Goal: Task Accomplishment & Management: Manage account settings

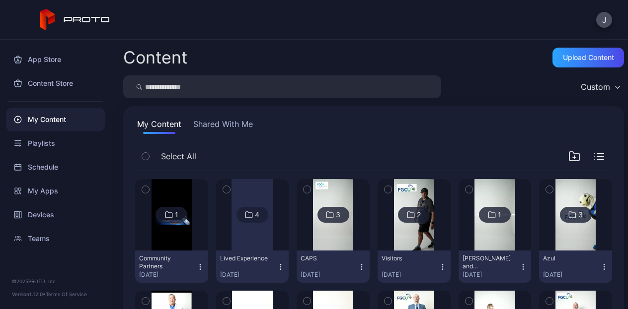
click at [267, 238] on div at bounding box center [252, 215] width 42 height 72
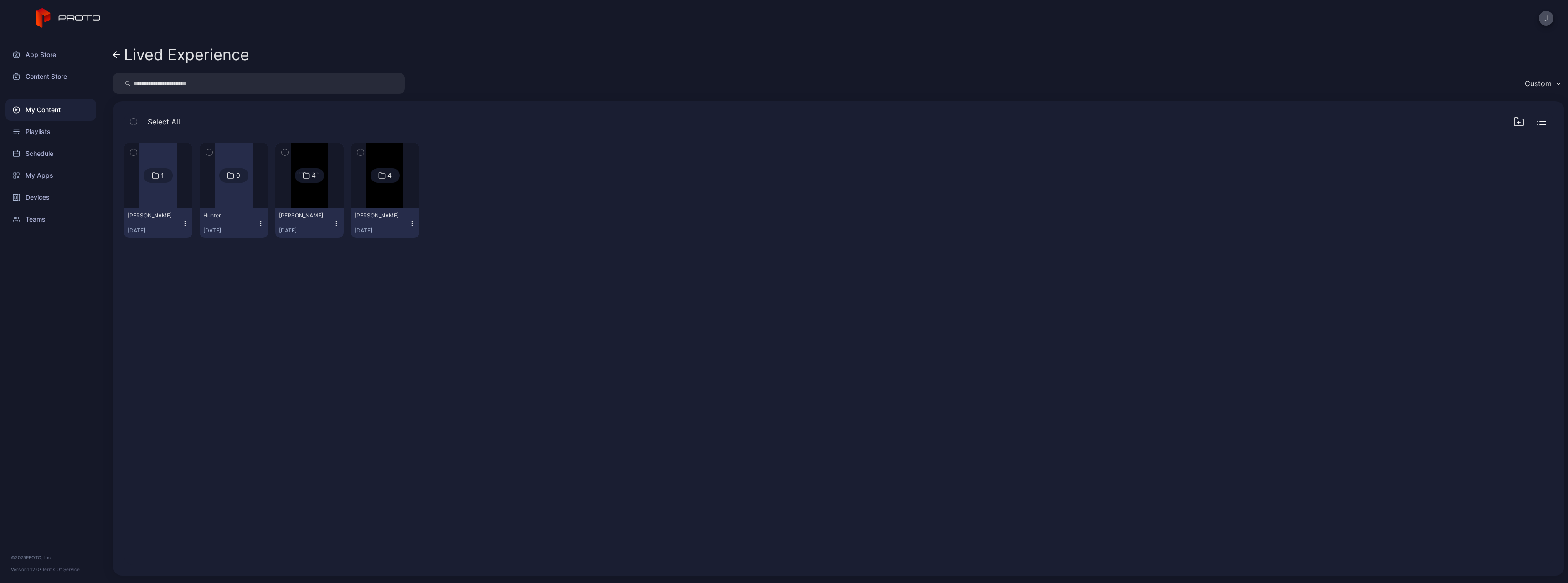
click at [374, 200] on img at bounding box center [385, 175] width 37 height 66
click at [122, 52] on link "[PERSON_NAME]" at bounding box center [181, 55] width 137 height 22
click at [55, 200] on div "Devices" at bounding box center [50, 197] width 91 height 22
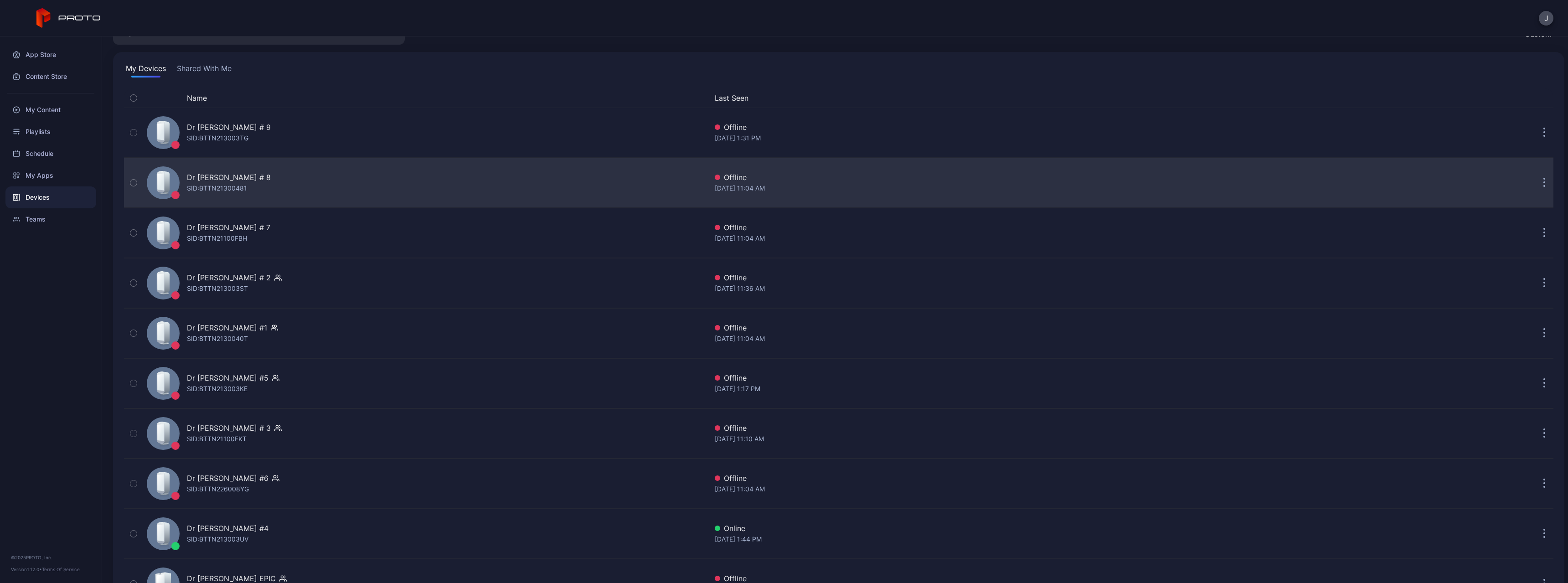
scroll to position [90, 0]
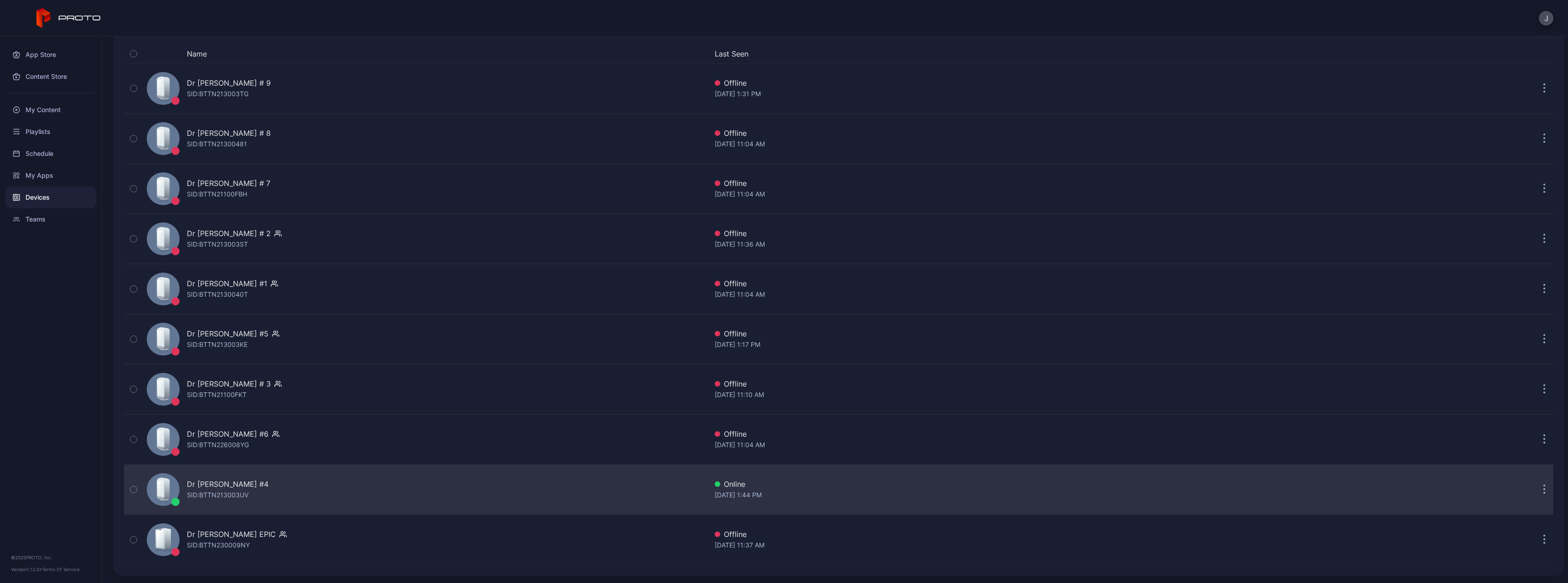
click at [206, 284] on div "Dr [PERSON_NAME] #4" at bounding box center [228, 484] width 82 height 11
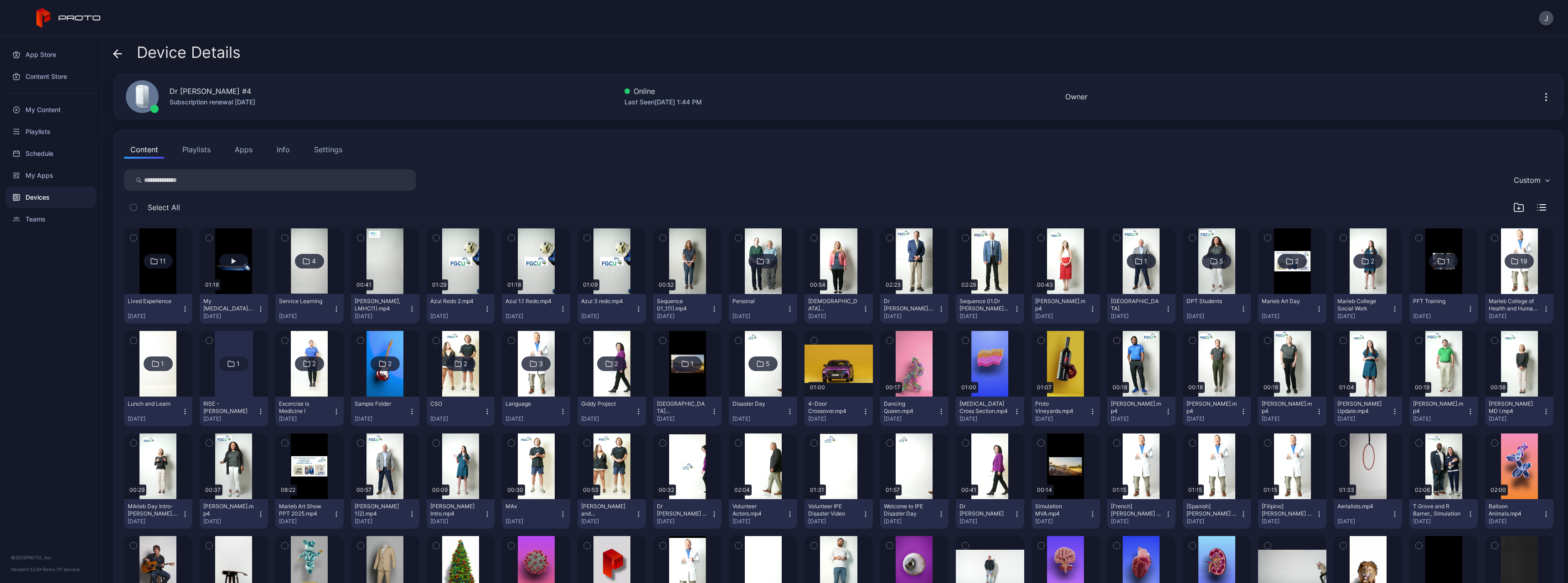
click at [253, 284] on button "button" at bounding box center [234, 262] width 68 height 66
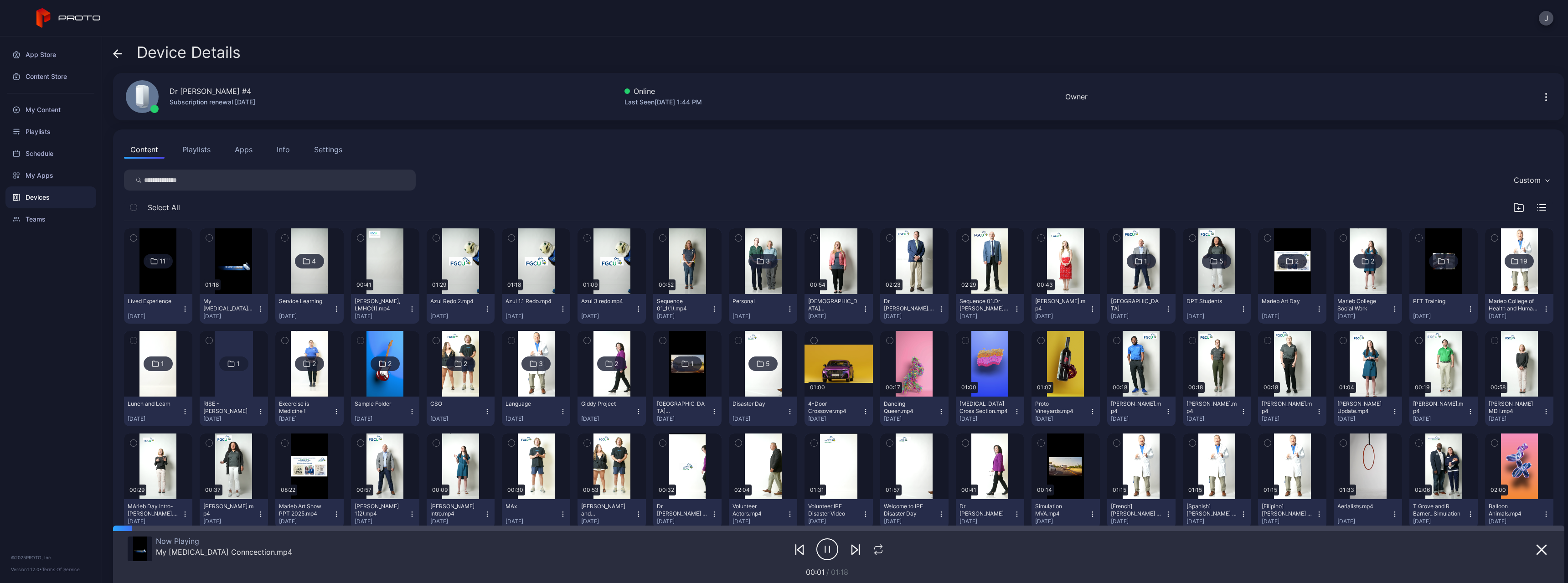
click at [118, 58] on icon at bounding box center [118, 54] width 9 height 9
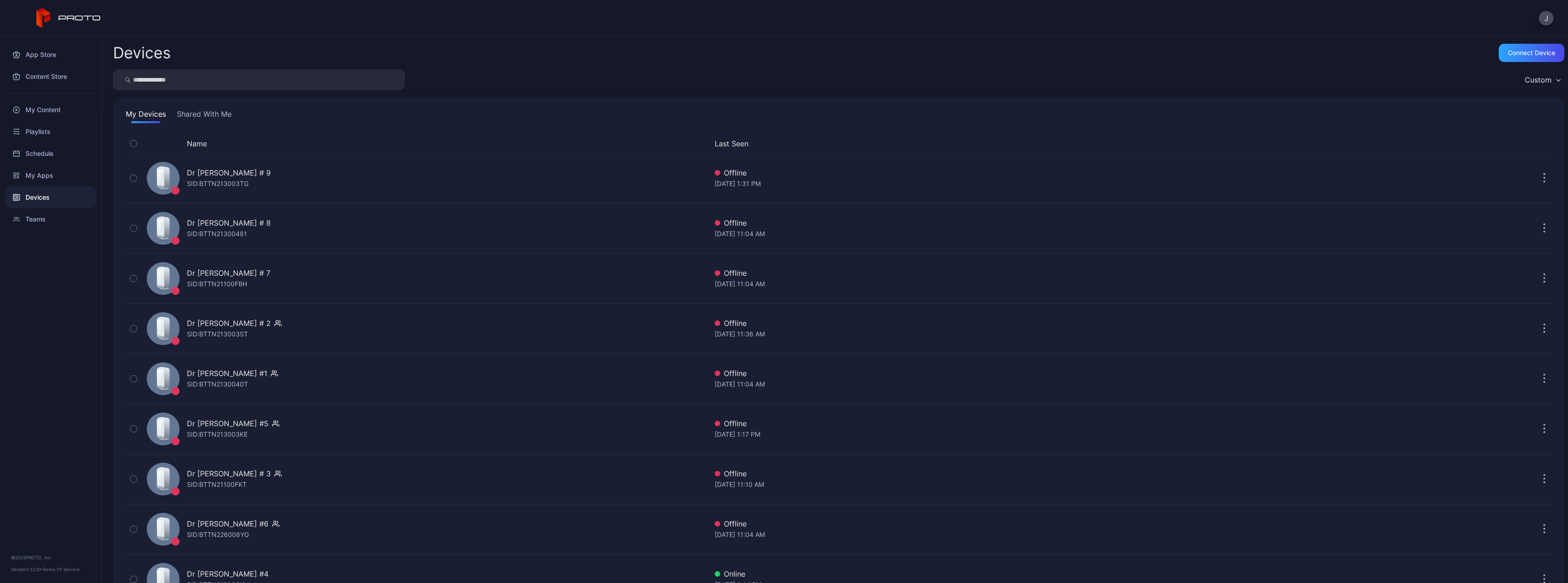
scroll to position [90, 0]
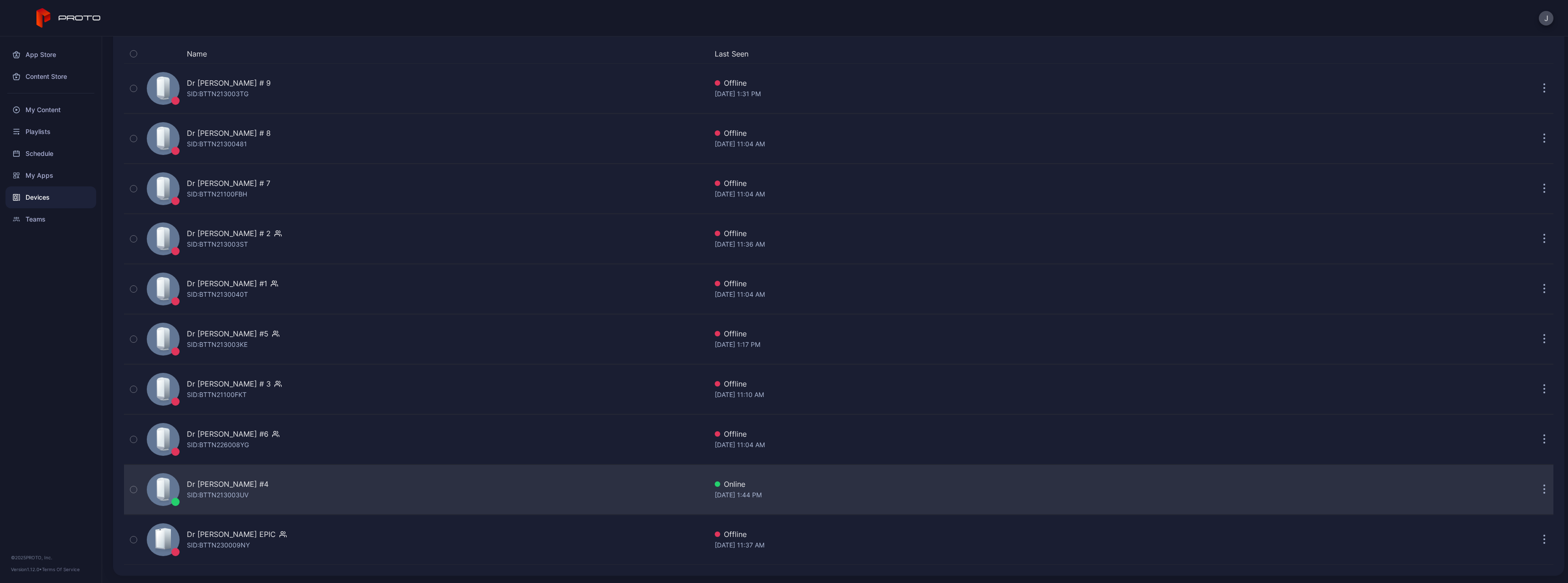
click at [209, 284] on div "Dr [PERSON_NAME] #4" at bounding box center [228, 484] width 82 height 11
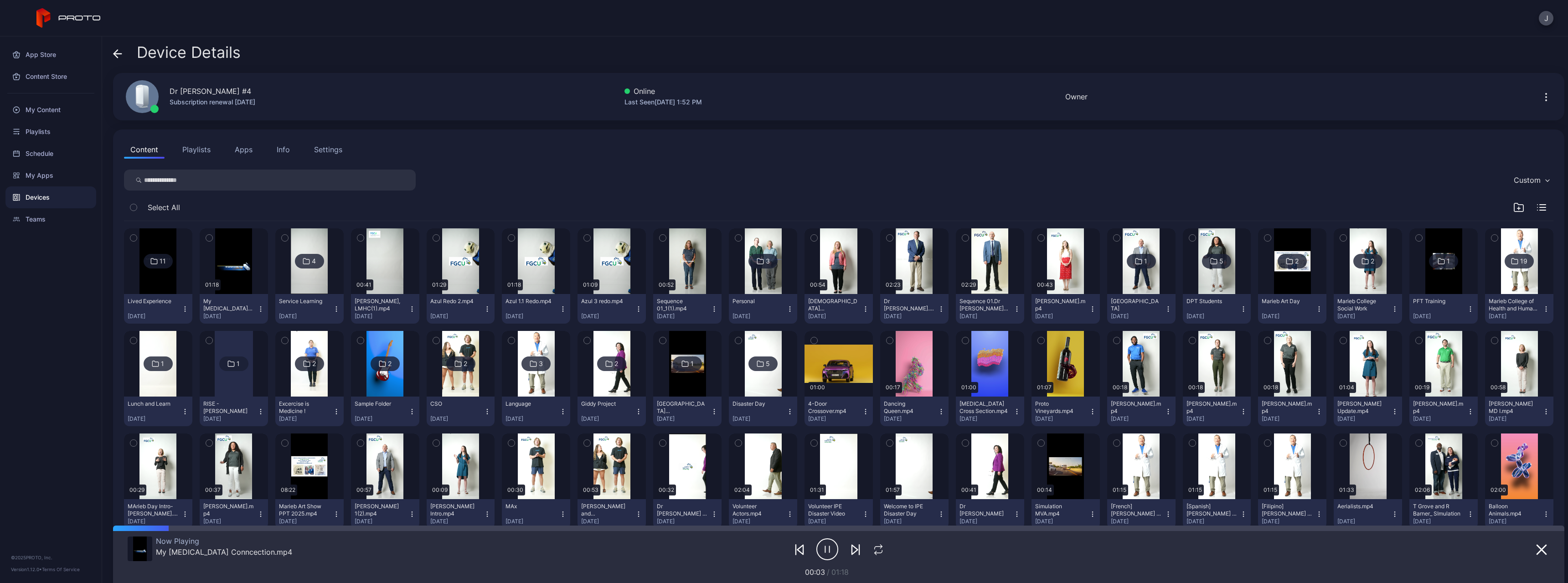
click at [168, 271] on img at bounding box center [158, 262] width 37 height 66
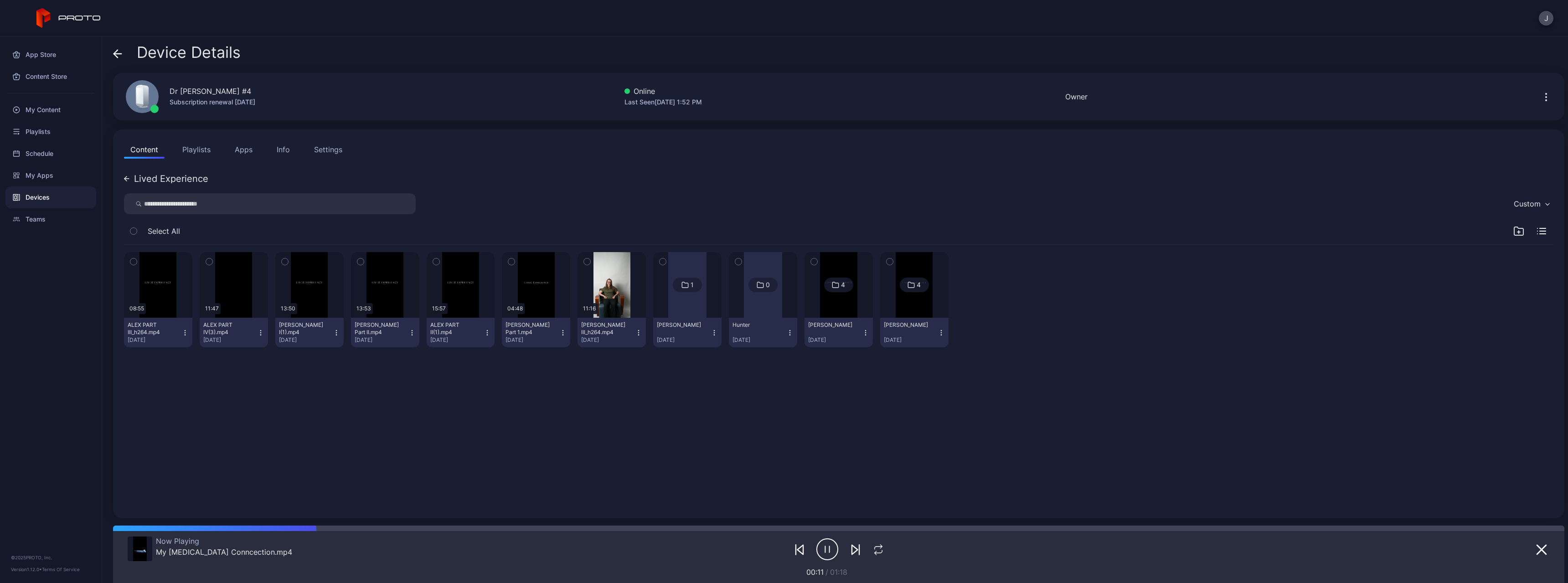
click at [576, 284] on div "08:55 ALEX PART III_h264.mp4 [DATE] 11:47 [PERSON_NAME](3).mp4 [DATE] 13:50 [PE…" at bounding box center [838, 376] width 1444 height 277
click at [576, 284] on icon "button" at bounding box center [1542, 550] width 9 height 9
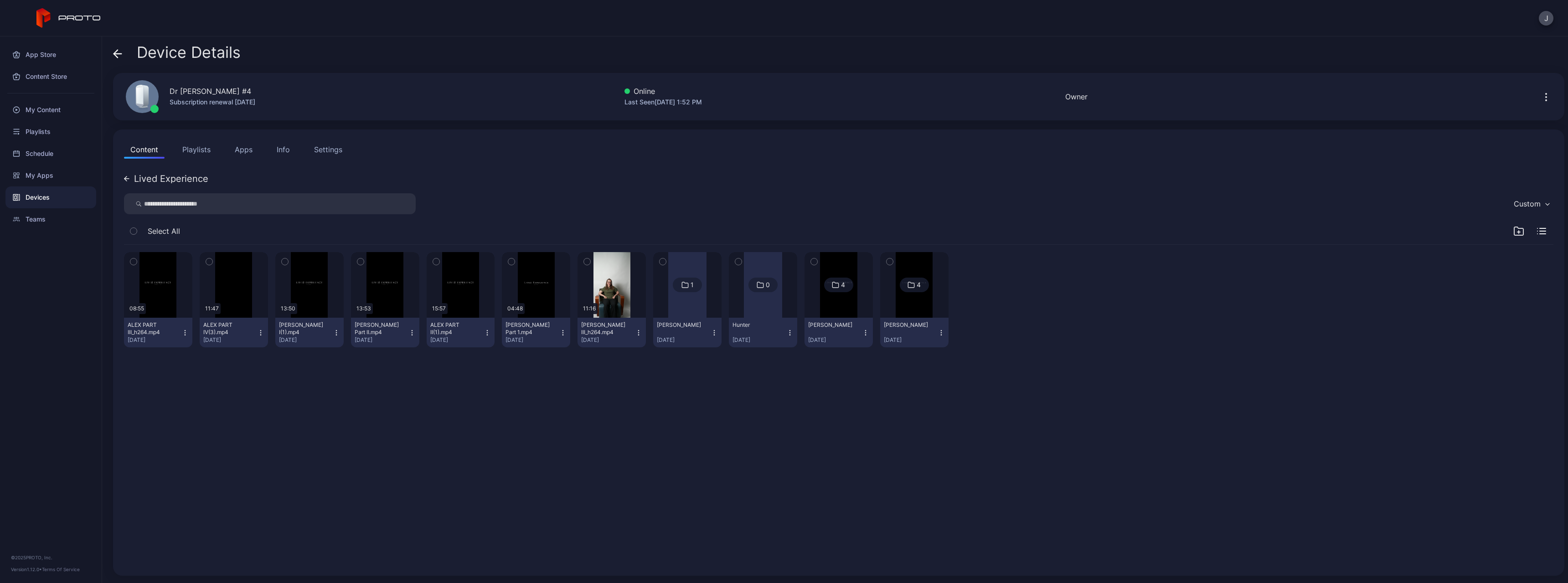
click at [576, 230] on icon "button" at bounding box center [1519, 231] width 0 height 3
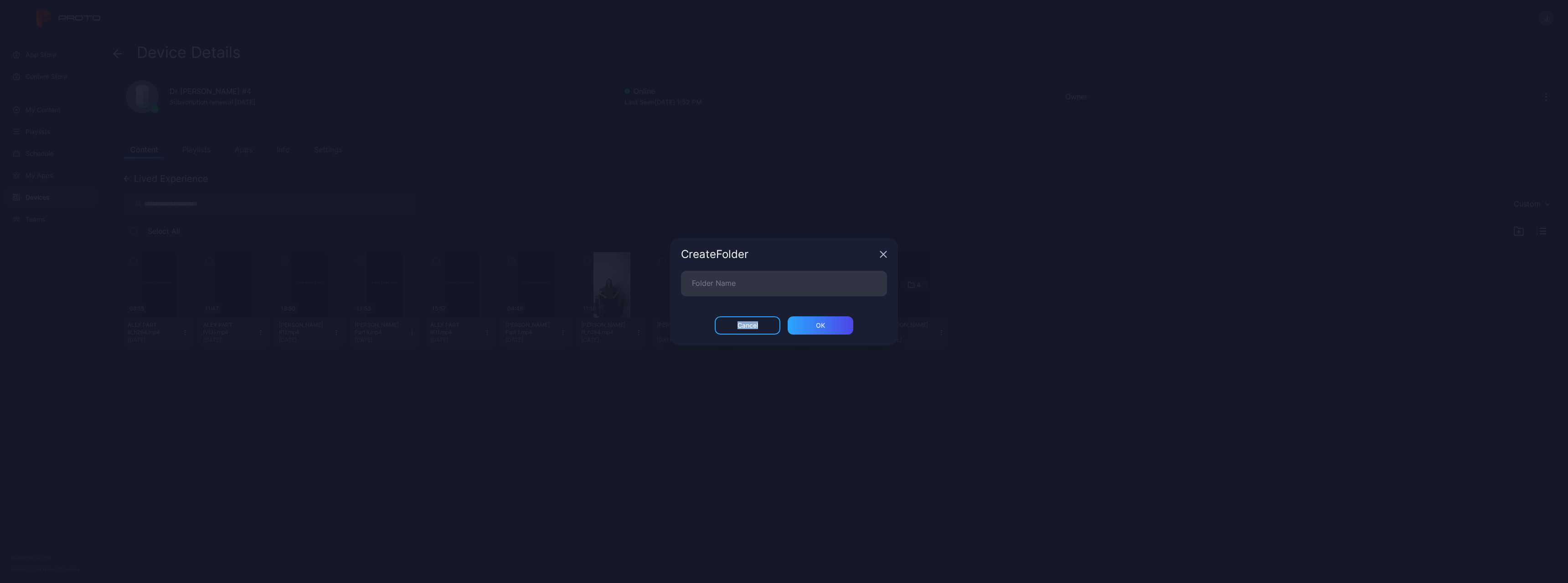
click at [576, 230] on div "Create Folder Folder Name Cancel ОК" at bounding box center [784, 291] width 1568 height 583
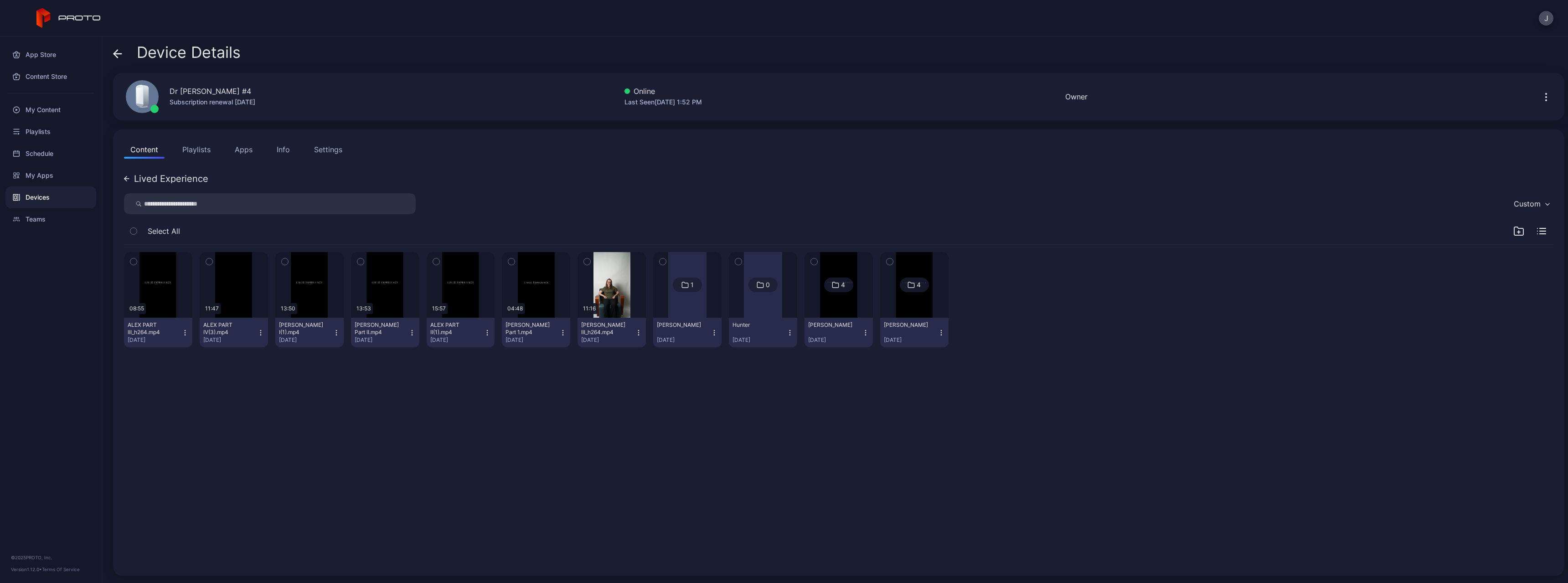
click at [576, 230] on icon "button" at bounding box center [1519, 231] width 11 height 11
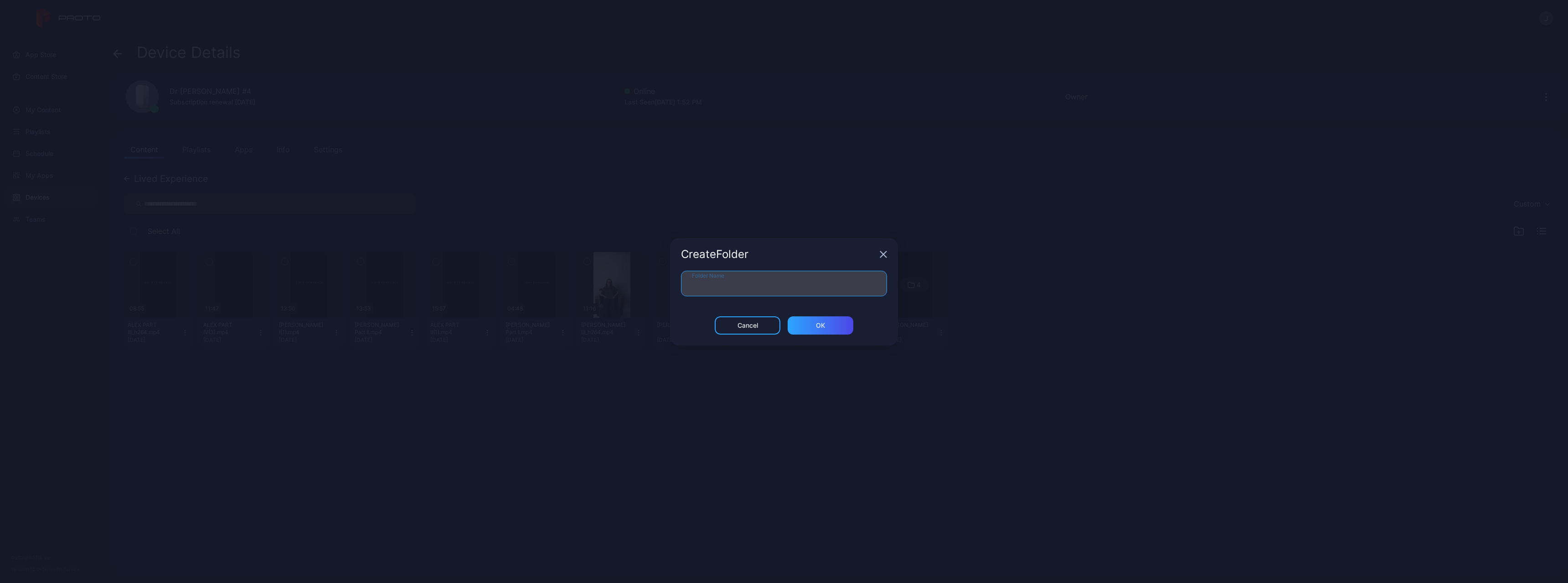
click at [576, 284] on input "Folder Name" at bounding box center [784, 284] width 206 height 26
type input "****"
click at [576, 284] on div "ОК" at bounding box center [821, 326] width 66 height 18
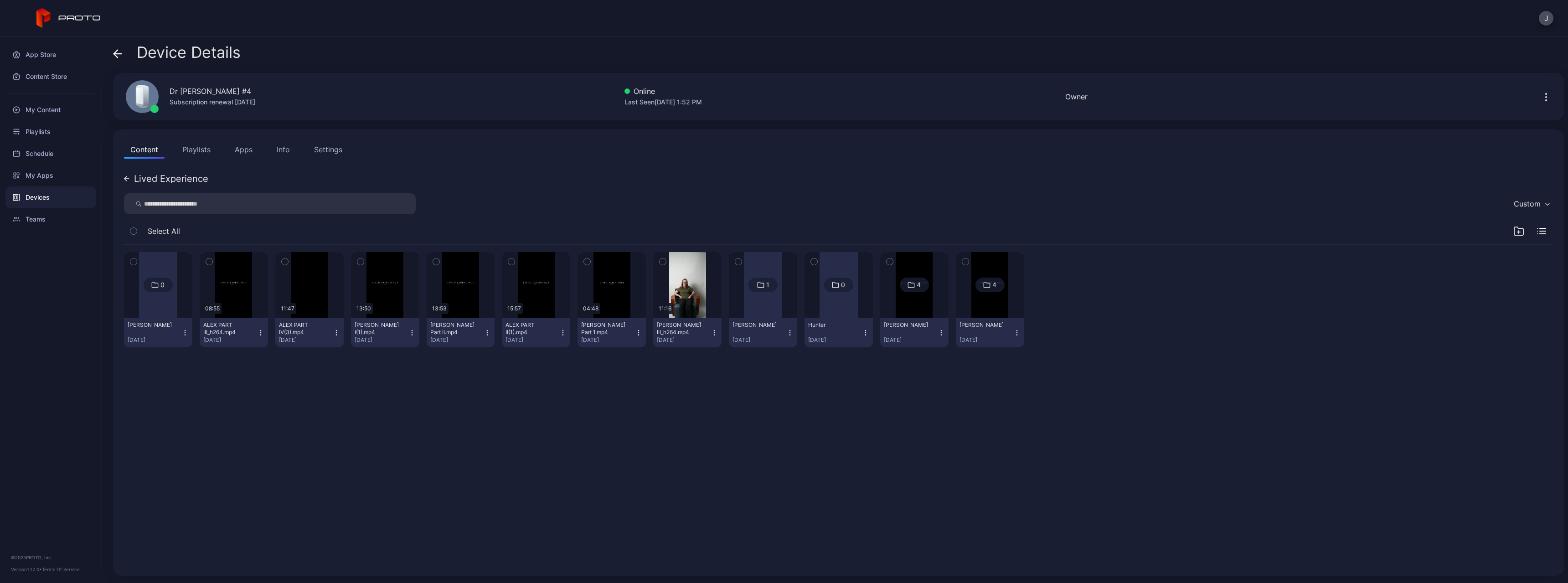
click at [576, 230] on icon "button" at bounding box center [1519, 231] width 11 height 11
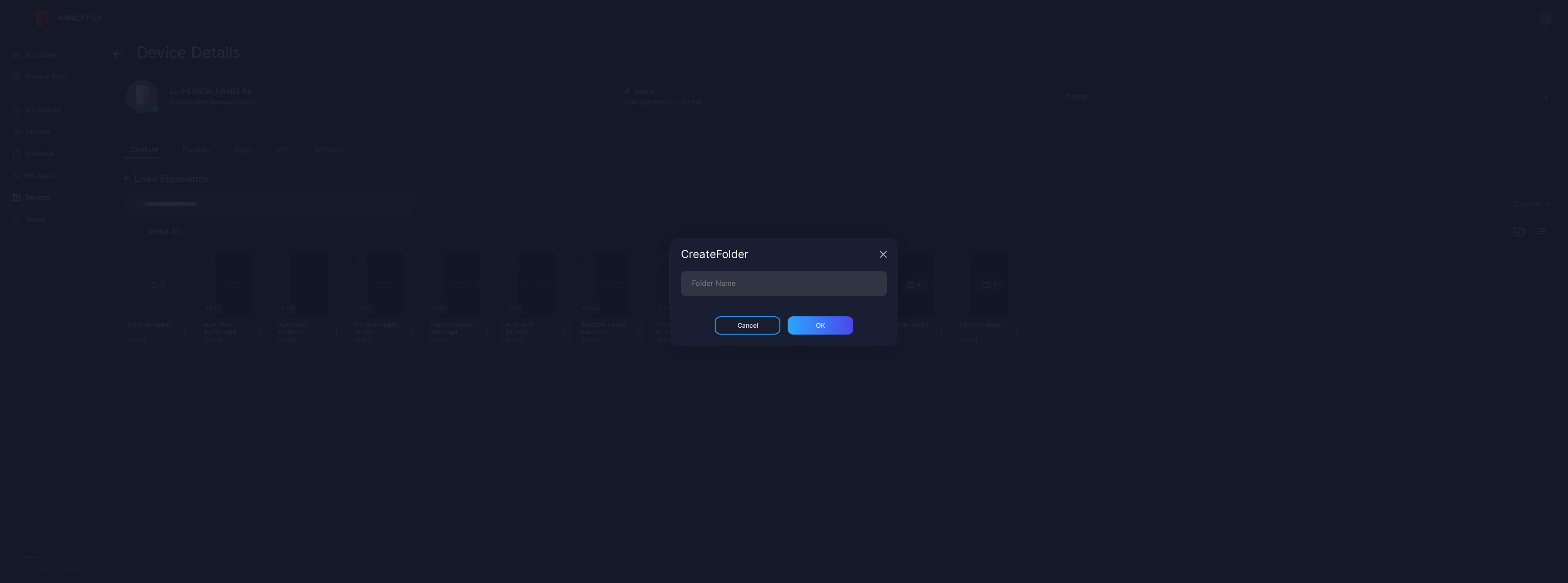
click at [576, 226] on button "button" at bounding box center [1519, 231] width 11 height 11
click at [576, 284] on input "Folder Name" at bounding box center [784, 284] width 206 height 26
type input "****"
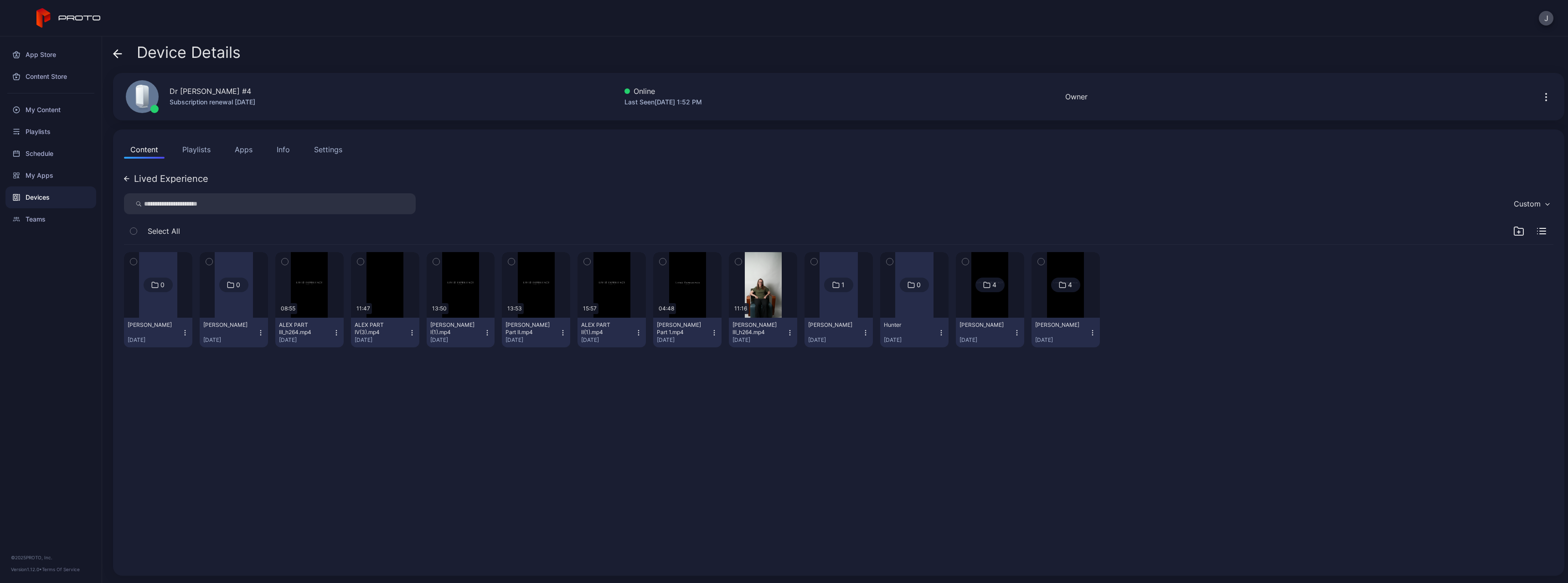
click at [285, 261] on icon "button" at bounding box center [285, 262] width 6 height 10
click at [358, 264] on icon "button" at bounding box center [360, 262] width 6 height 10
click at [576, 261] on div "button" at bounding box center [588, 262] width 7 height 7
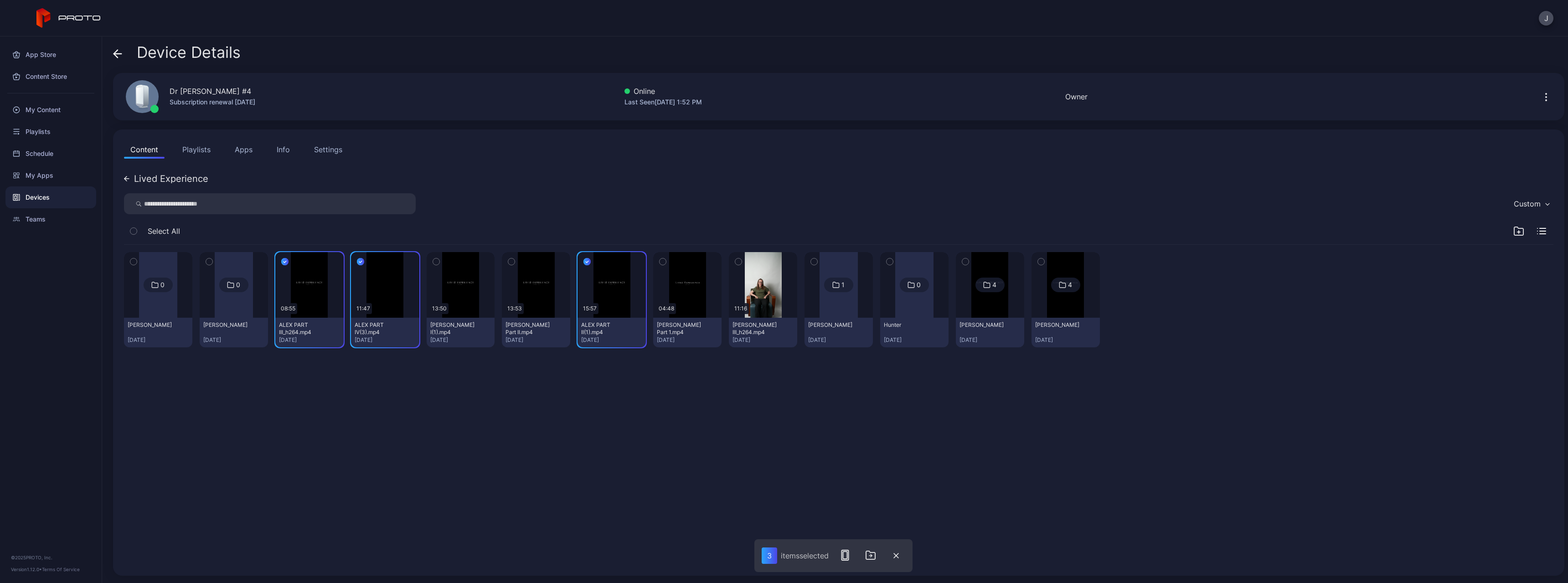
click at [576, 262] on icon "button" at bounding box center [663, 262] width 6 height 10
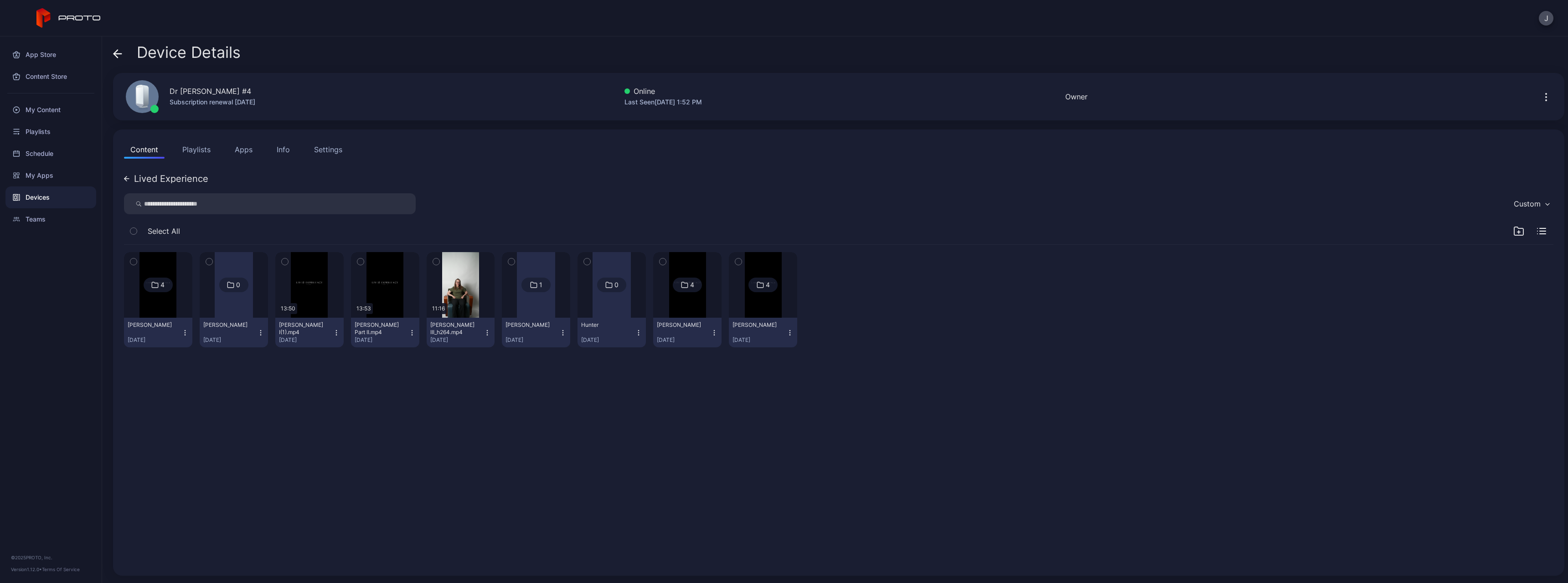
click at [285, 264] on icon "button" at bounding box center [285, 262] width 6 height 10
click at [358, 263] on icon "button" at bounding box center [360, 262] width 6 height 10
click at [576, 261] on icon "button" at bounding box center [663, 262] width 6 height 10
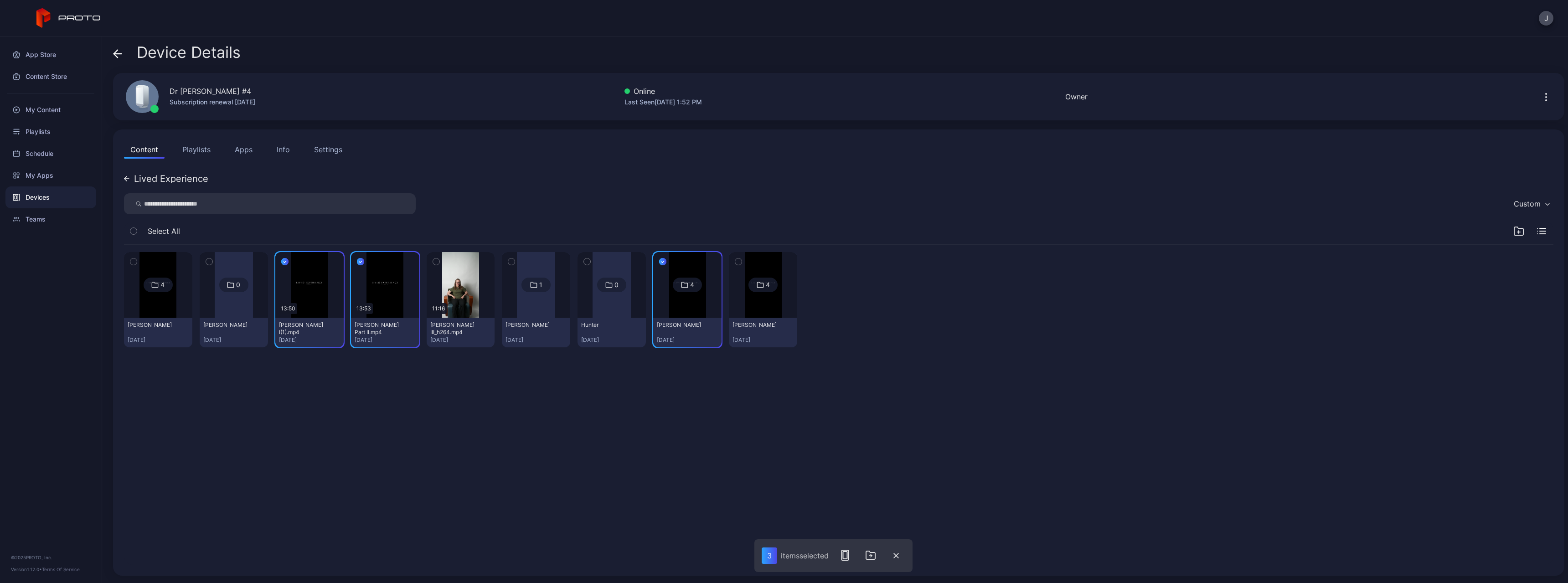
click at [576, 263] on icon "button" at bounding box center [663, 263] width 3 height 2
click at [435, 259] on icon "button" at bounding box center [436, 262] width 6 height 10
click at [207, 262] on icon "button" at bounding box center [208, 262] width 6 height 10
click at [576, 284] on img at bounding box center [688, 286] width 37 height 66
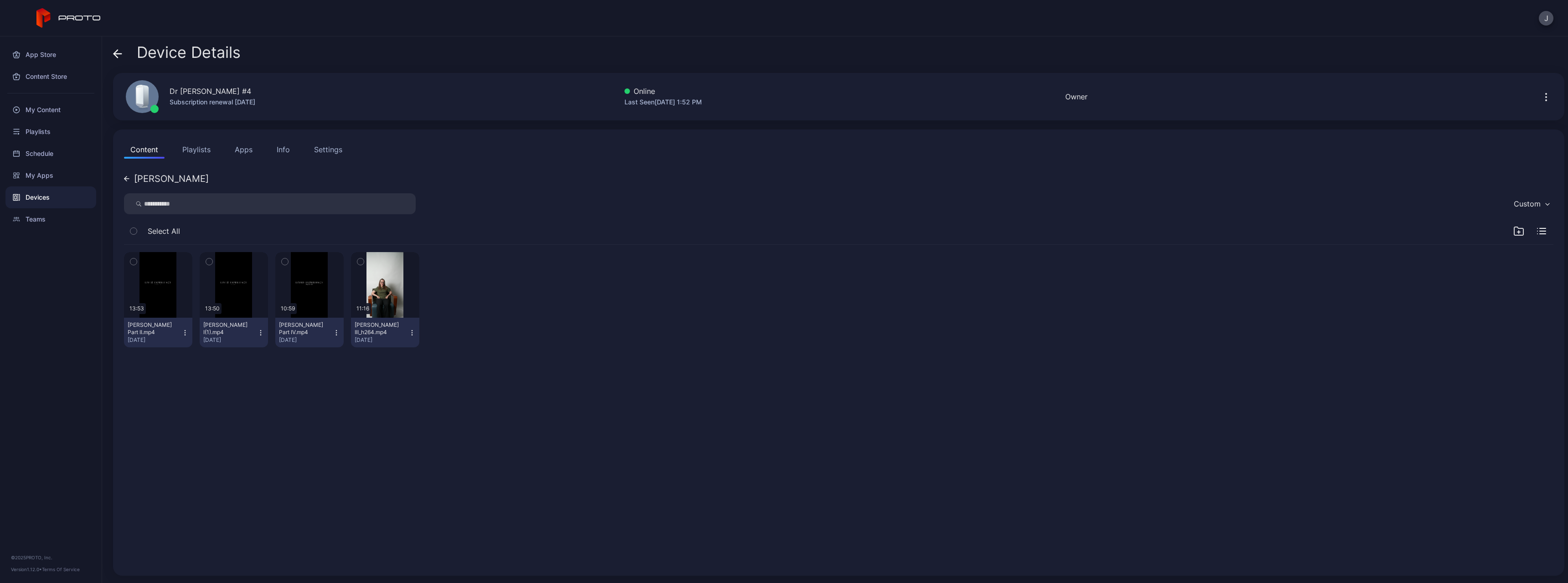
click at [128, 179] on icon at bounding box center [127, 179] width 6 height 6
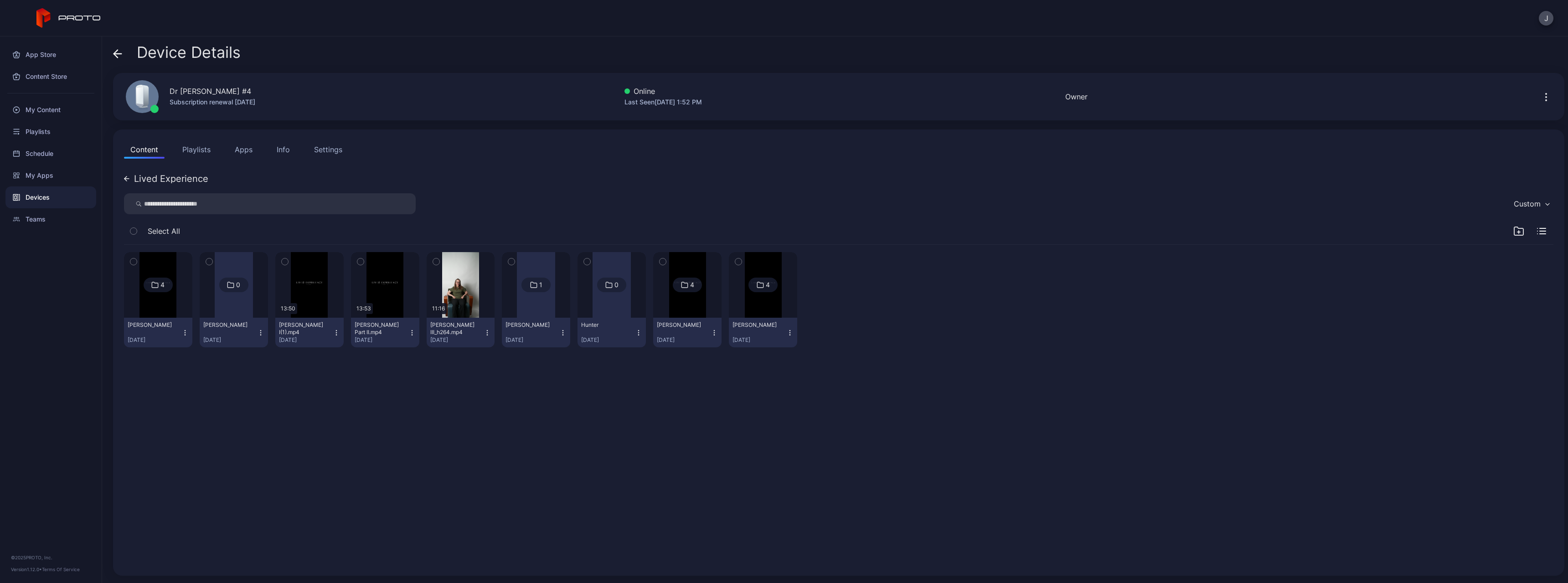
click at [435, 263] on icon "button" at bounding box center [436, 262] width 2 height 1
click at [359, 264] on icon "button" at bounding box center [360, 262] width 6 height 10
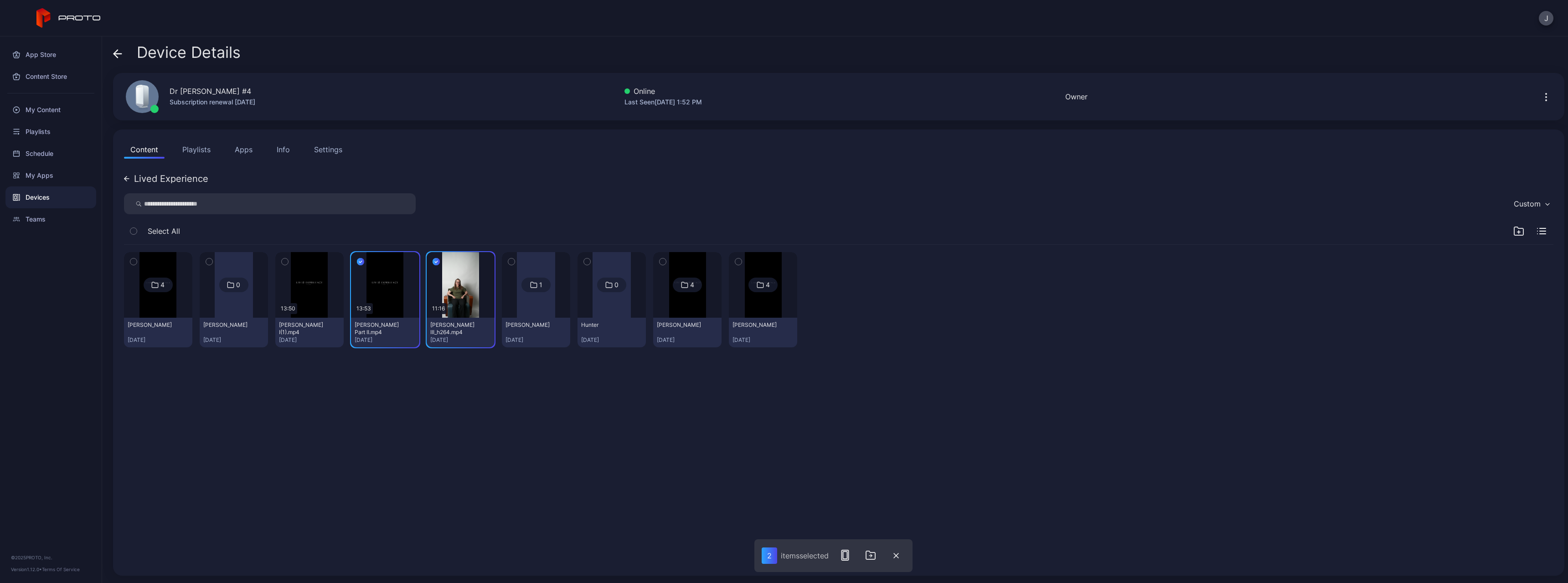
drag, startPoint x: 280, startPoint y: 257, endPoint x: 276, endPoint y: 262, distance: 6.4
click at [282, 258] on icon "button" at bounding box center [285, 262] width 6 height 10
drag, startPoint x: 202, startPoint y: 261, endPoint x: 176, endPoint y: 262, distance: 26.0
click at [200, 261] on button "button" at bounding box center [209, 262] width 19 height 19
click at [136, 261] on icon "button" at bounding box center [133, 262] width 6 height 10
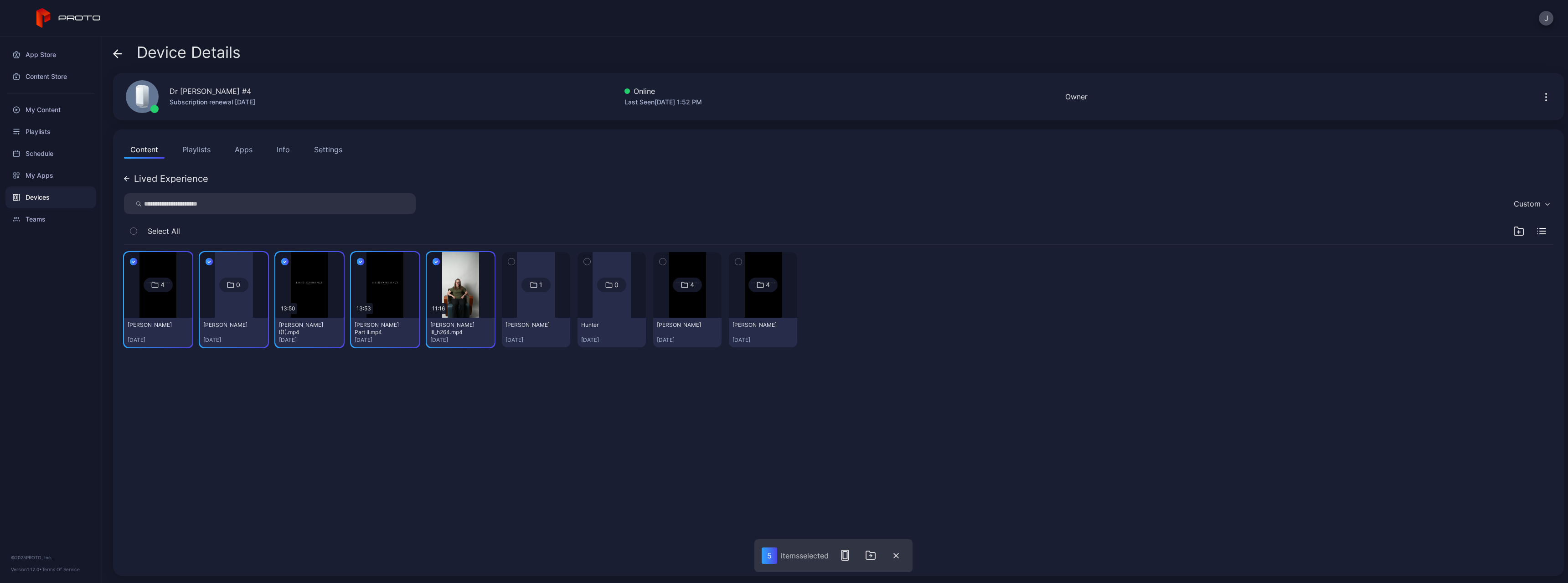
drag, startPoint x: 354, startPoint y: 336, endPoint x: 836, endPoint y: 477, distance: 502.2
click at [576, 284] on div "4 [PERSON_NAME] [DATE] 0 [PERSON_NAME] [DATE] 13:50 [PERSON_NAME] I(1).mp4 [DAT…" at bounding box center [838, 405] width 1444 height 335
click at [576, 284] on icon "button" at bounding box center [871, 555] width 11 height 11
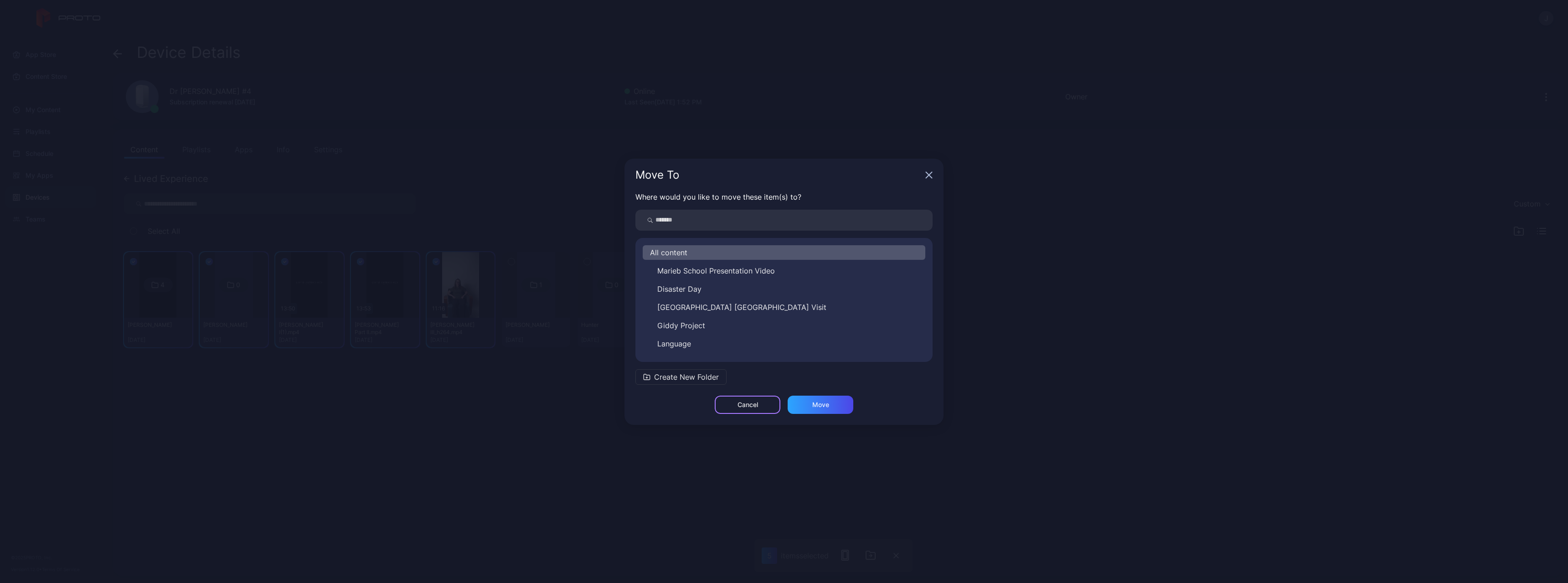
click at [576, 284] on div "Cancel" at bounding box center [748, 405] width 20 height 7
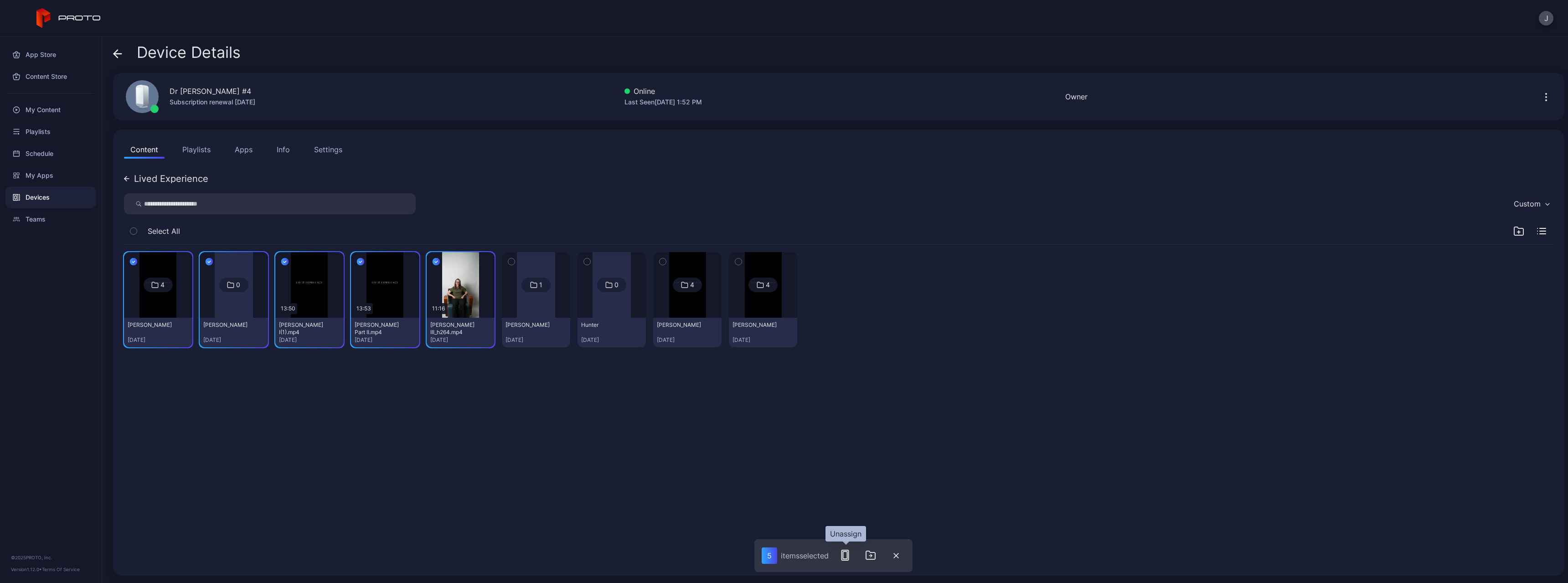
click at [576, 284] on icon "button" at bounding box center [846, 555] width 11 height 11
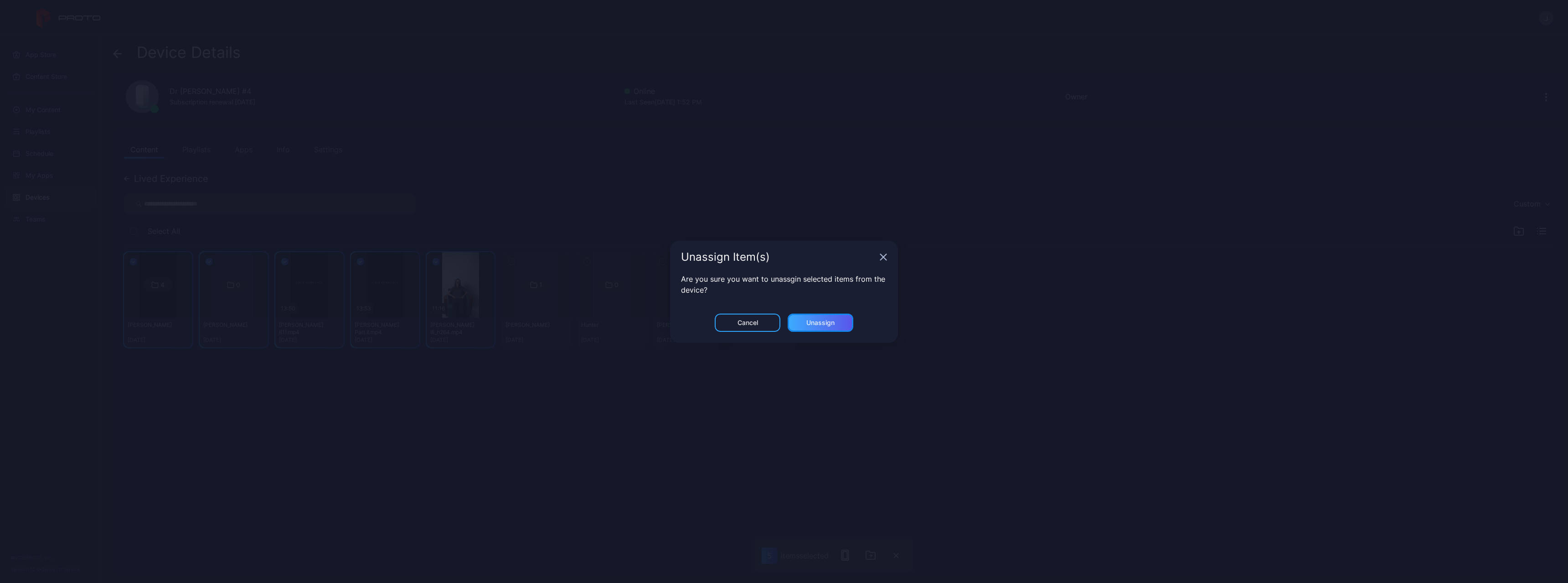
click at [576, 284] on div "Unassign" at bounding box center [821, 323] width 66 height 18
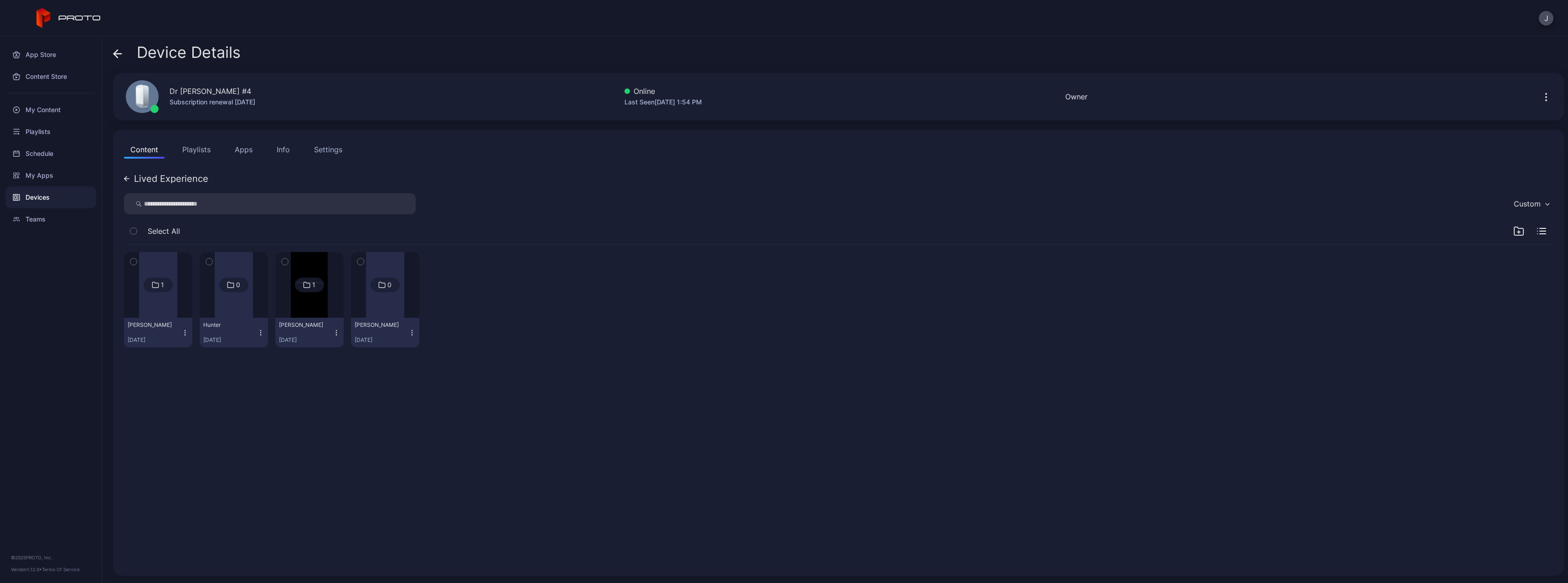
click at [307, 284] on img at bounding box center [309, 286] width 37 height 66
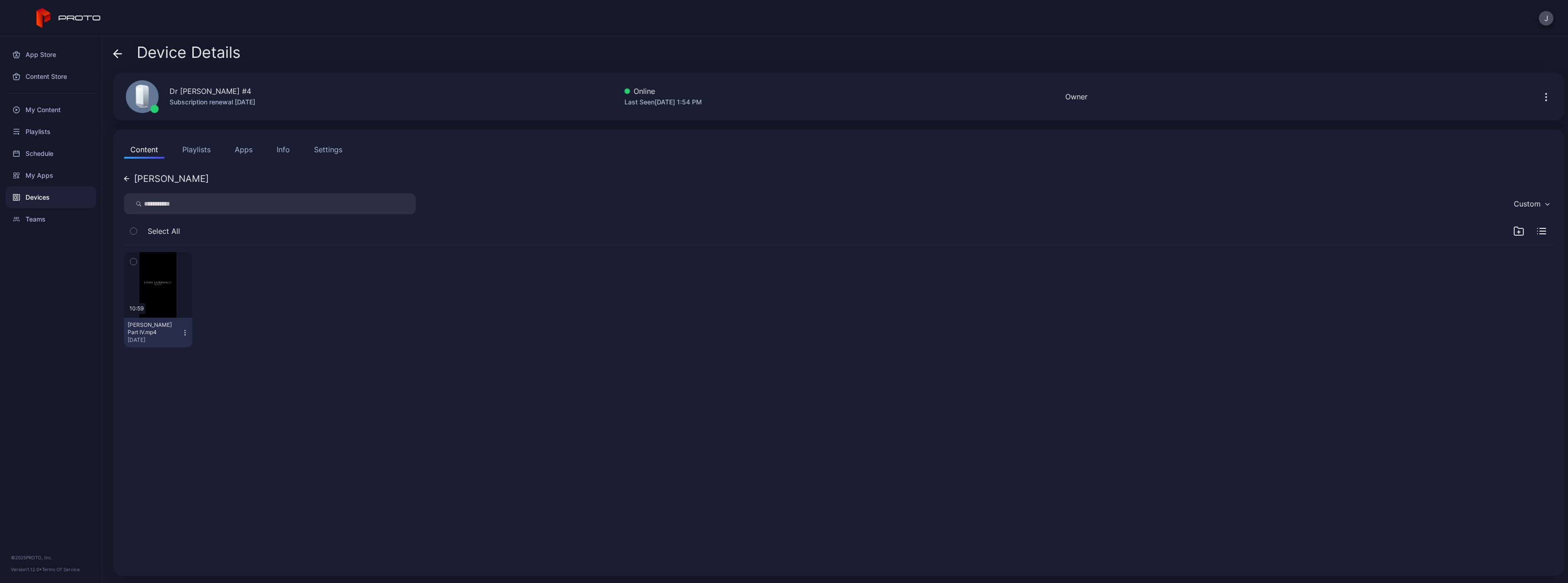
click at [118, 58] on icon at bounding box center [116, 53] width 4 height 7
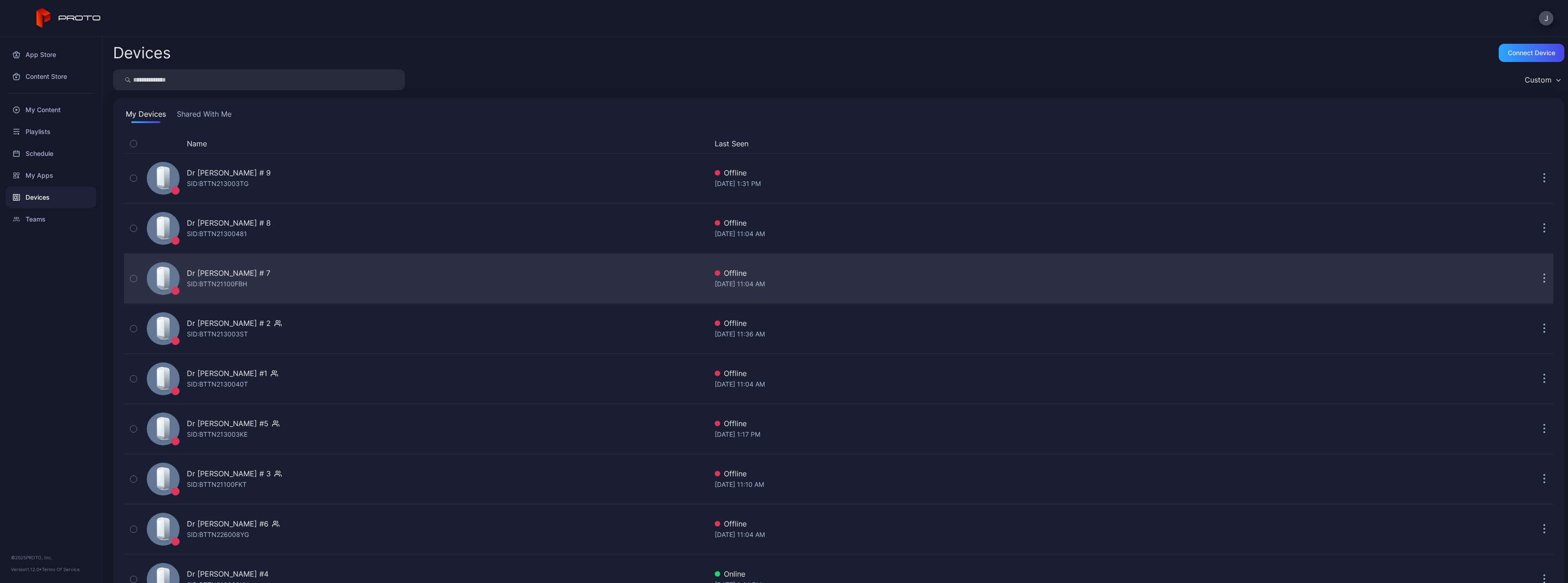
scroll to position [90, 0]
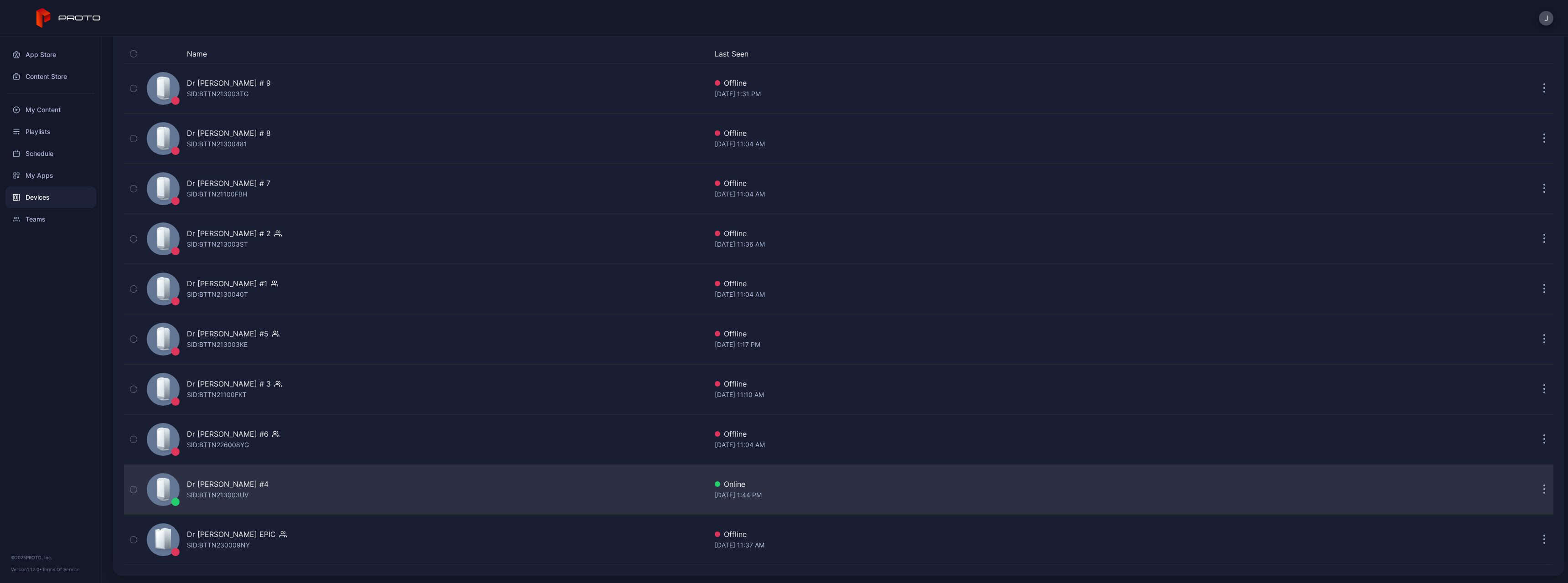
click at [216, 284] on div "SID: BTTN213003UV" at bounding box center [218, 495] width 62 height 11
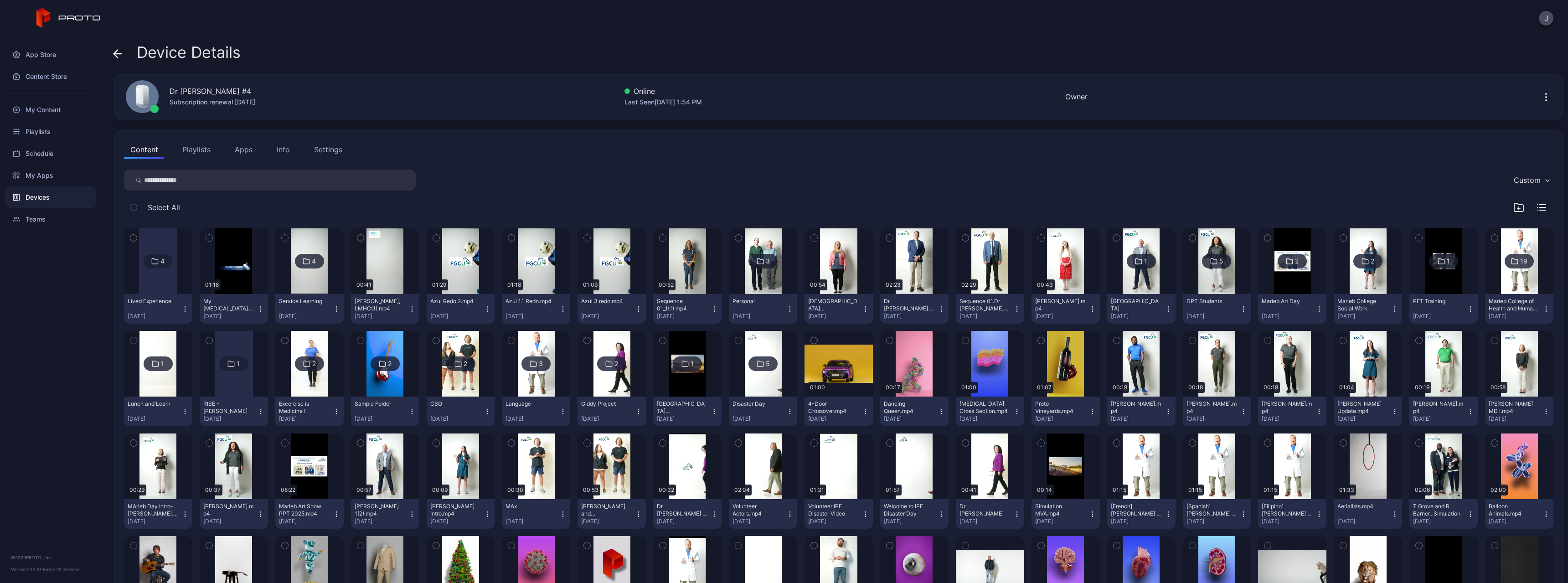
click at [152, 284] on div at bounding box center [158, 262] width 39 height 66
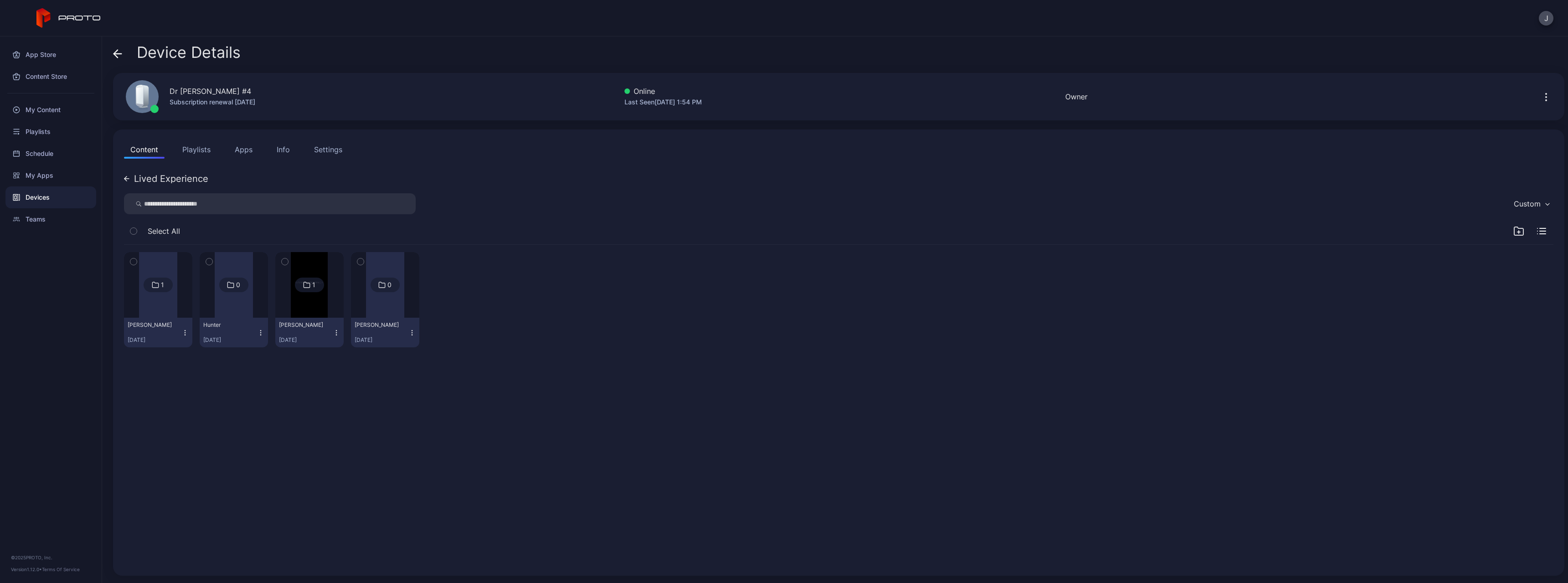
click at [282, 263] on icon "button" at bounding box center [285, 262] width 6 height 10
click at [357, 261] on icon "button" at bounding box center [360, 262] width 6 height 10
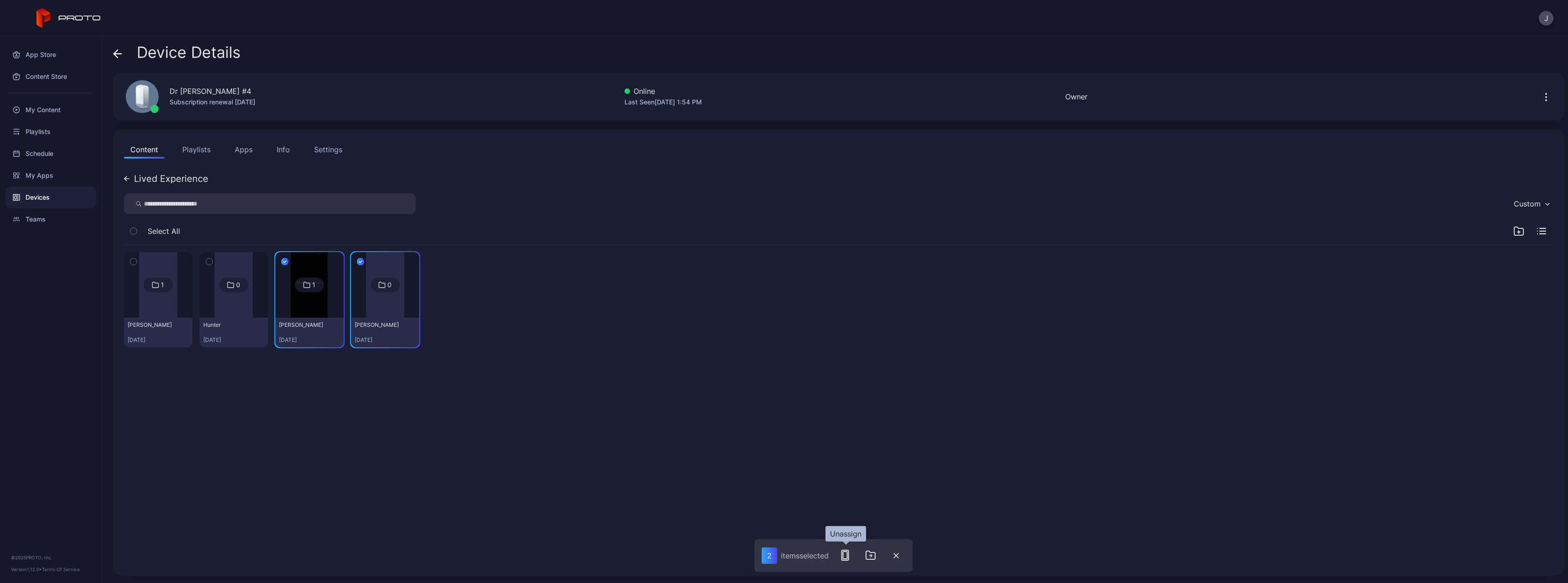
click at [576, 284] on rect "button" at bounding box center [845, 555] width 6 height 10
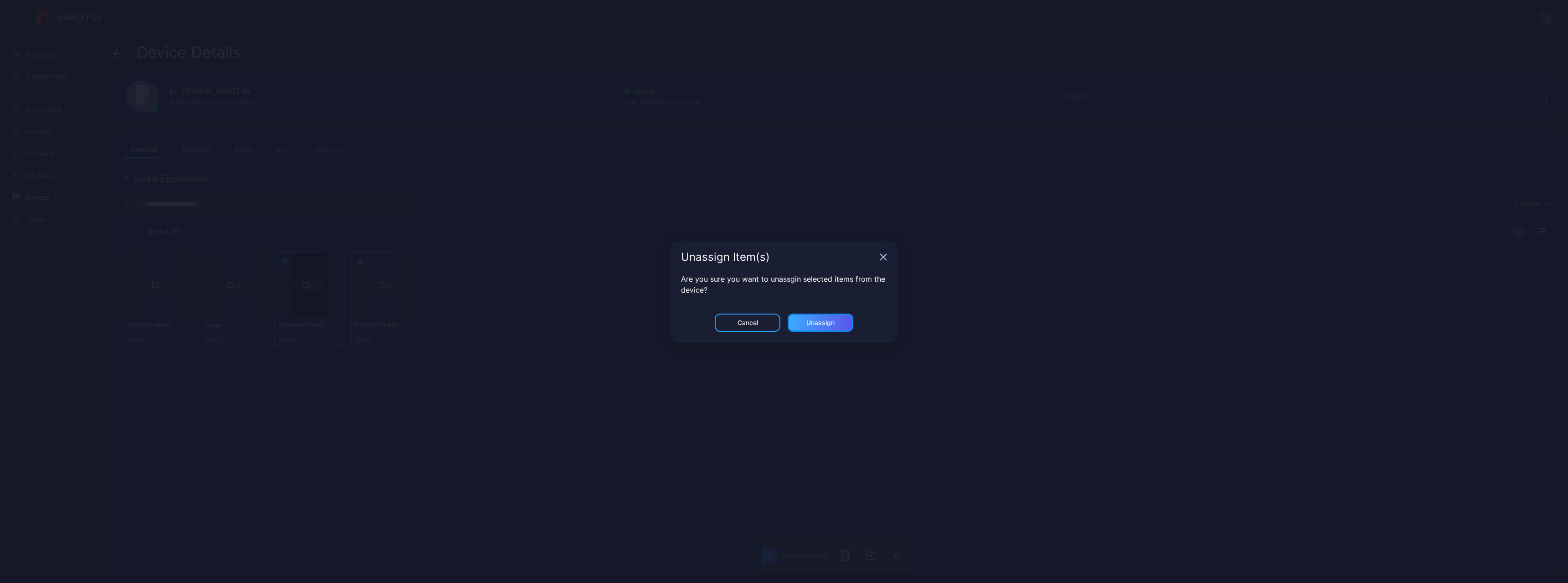
click at [576, 284] on div "Unassign" at bounding box center [821, 323] width 28 height 7
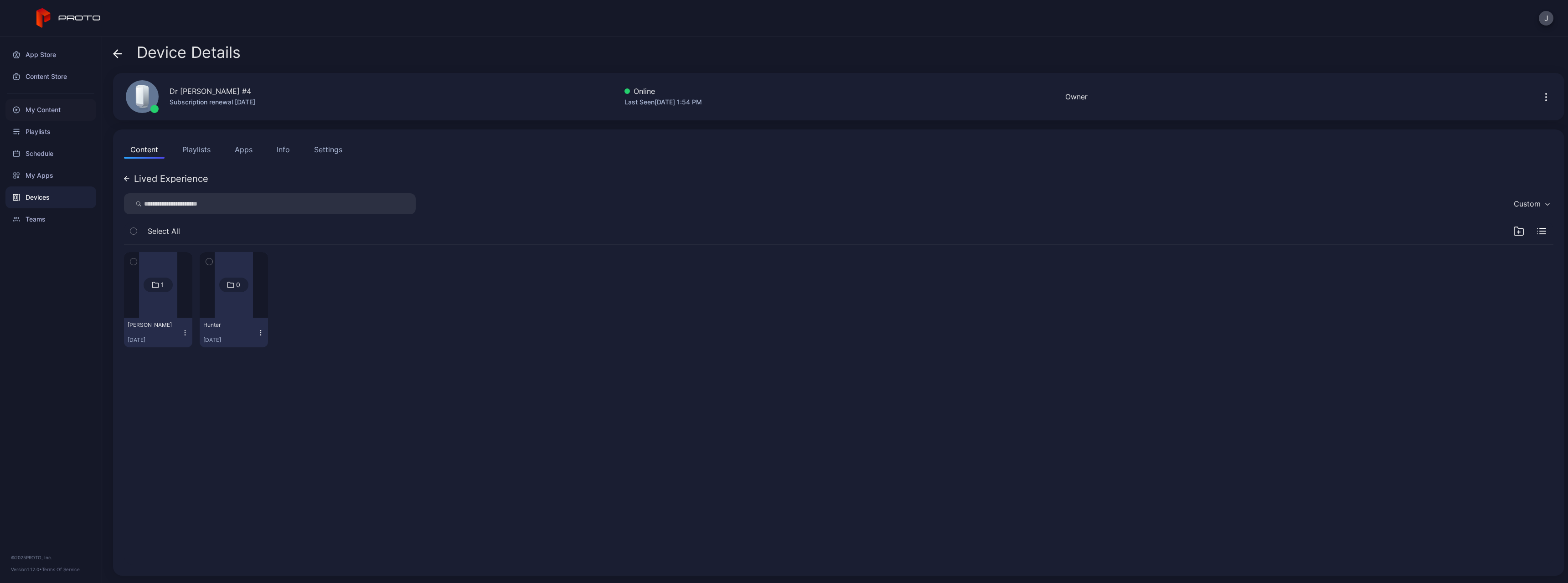
click at [34, 113] on div "My Content" at bounding box center [50, 110] width 91 height 22
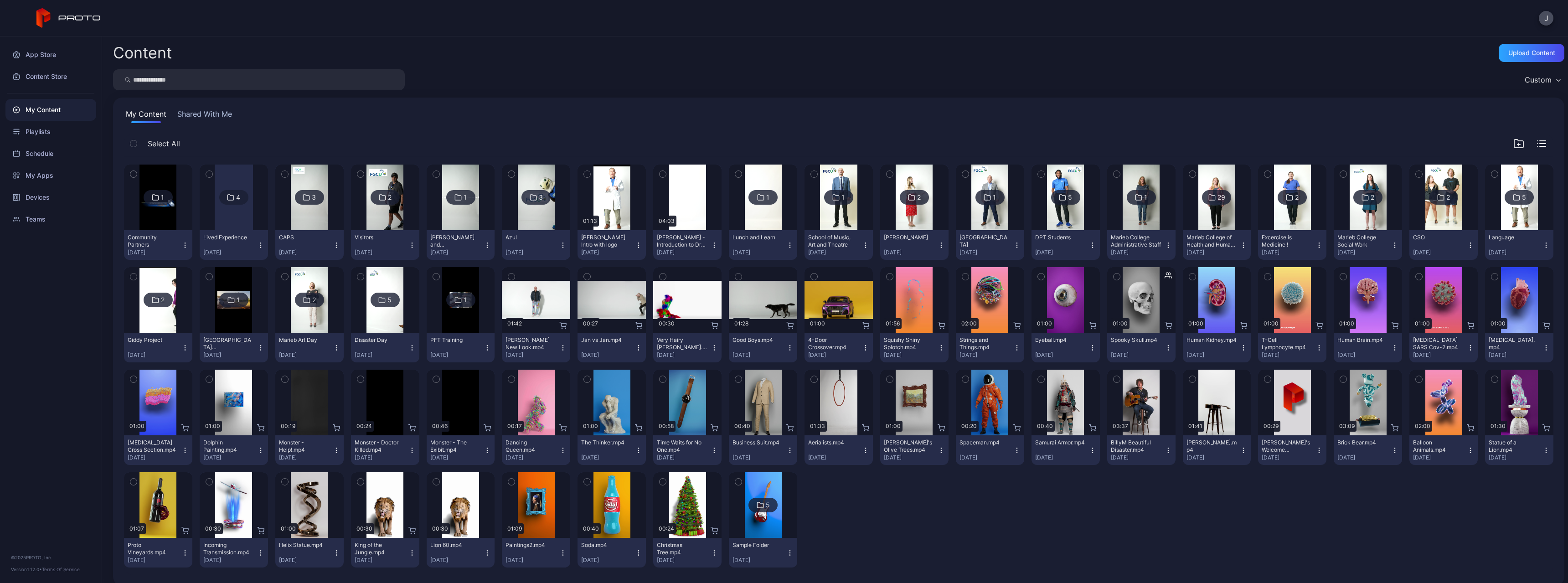
click at [259, 241] on button "Lived Experience [DATE]" at bounding box center [234, 245] width 68 height 29
click at [234, 279] on button "Assign" at bounding box center [233, 279] width 77 height 29
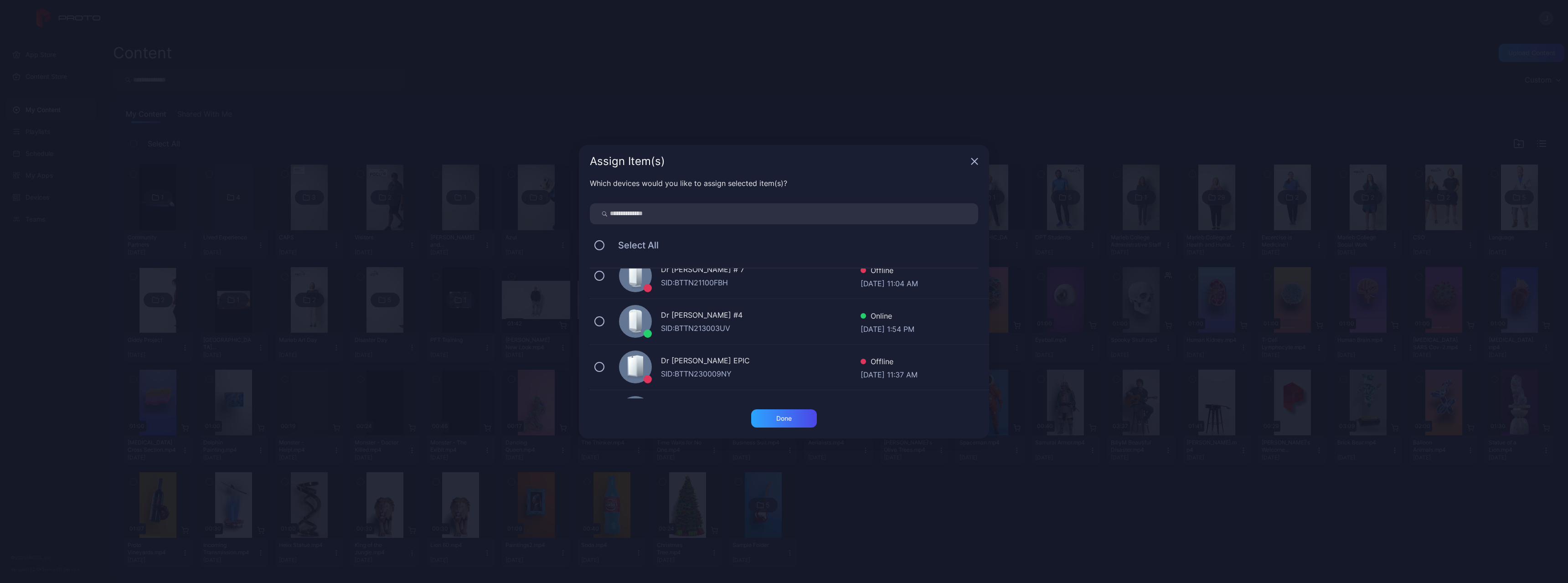
scroll to position [137, 0]
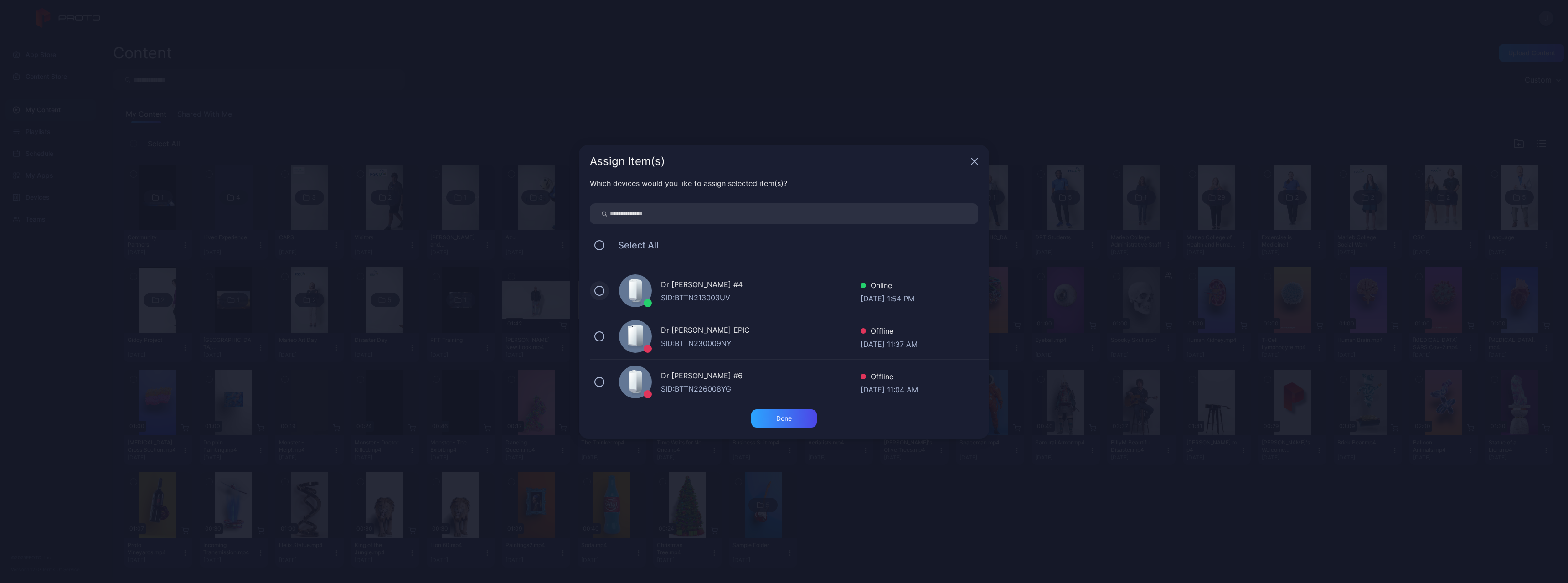
click at [576, 284] on button at bounding box center [599, 290] width 10 height 10
click at [576, 284] on div "Done" at bounding box center [784, 419] width 66 height 18
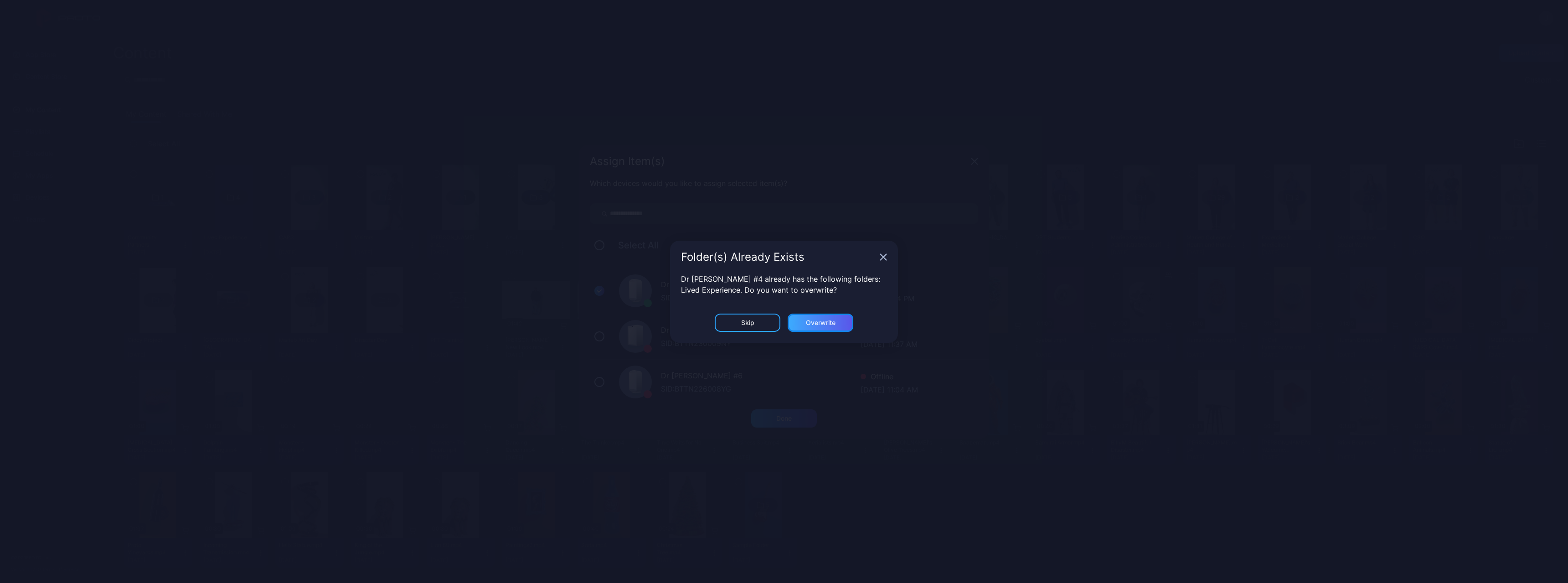
click at [576, 284] on div "Overwrite" at bounding box center [821, 323] width 66 height 18
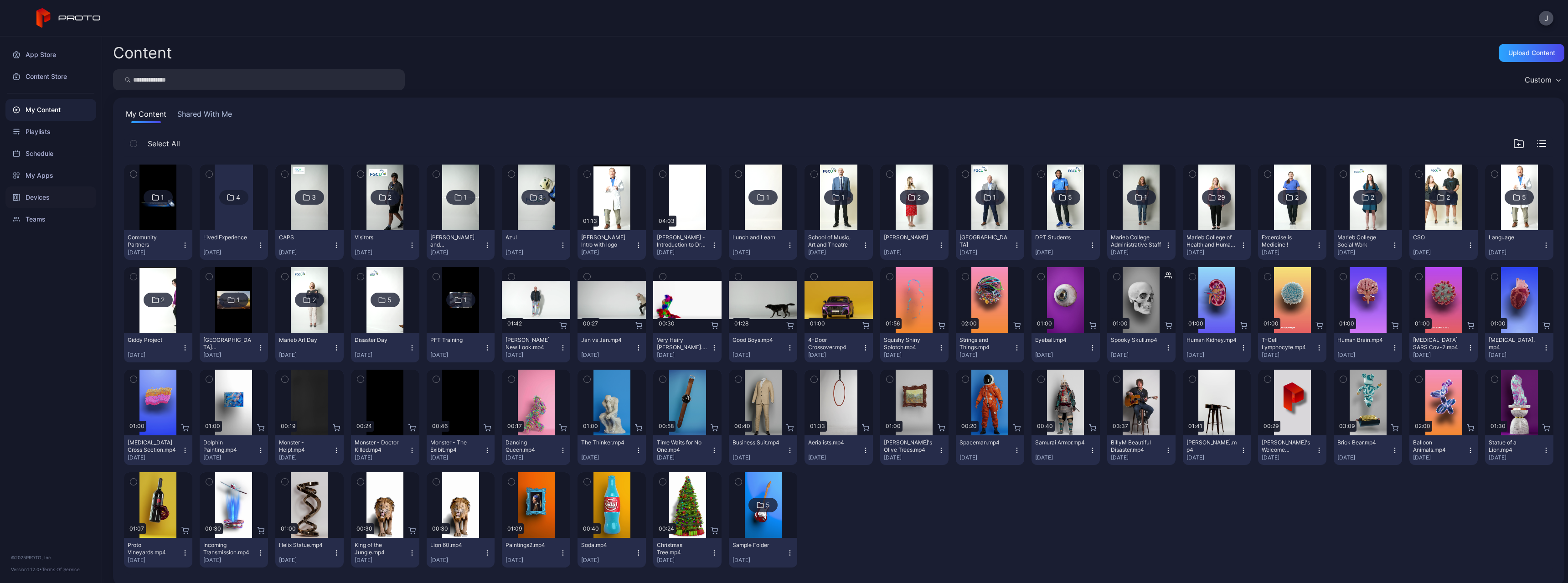
click at [32, 195] on div "Devices" at bounding box center [50, 197] width 91 height 22
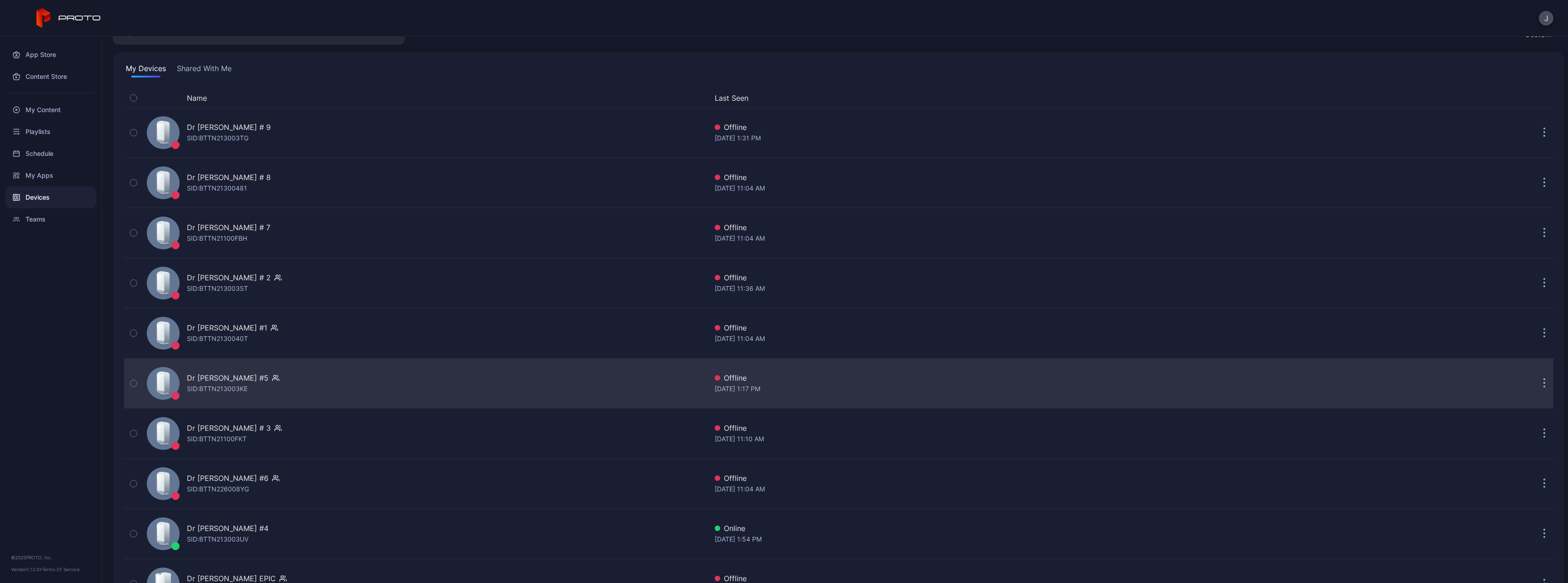
scroll to position [90, 0]
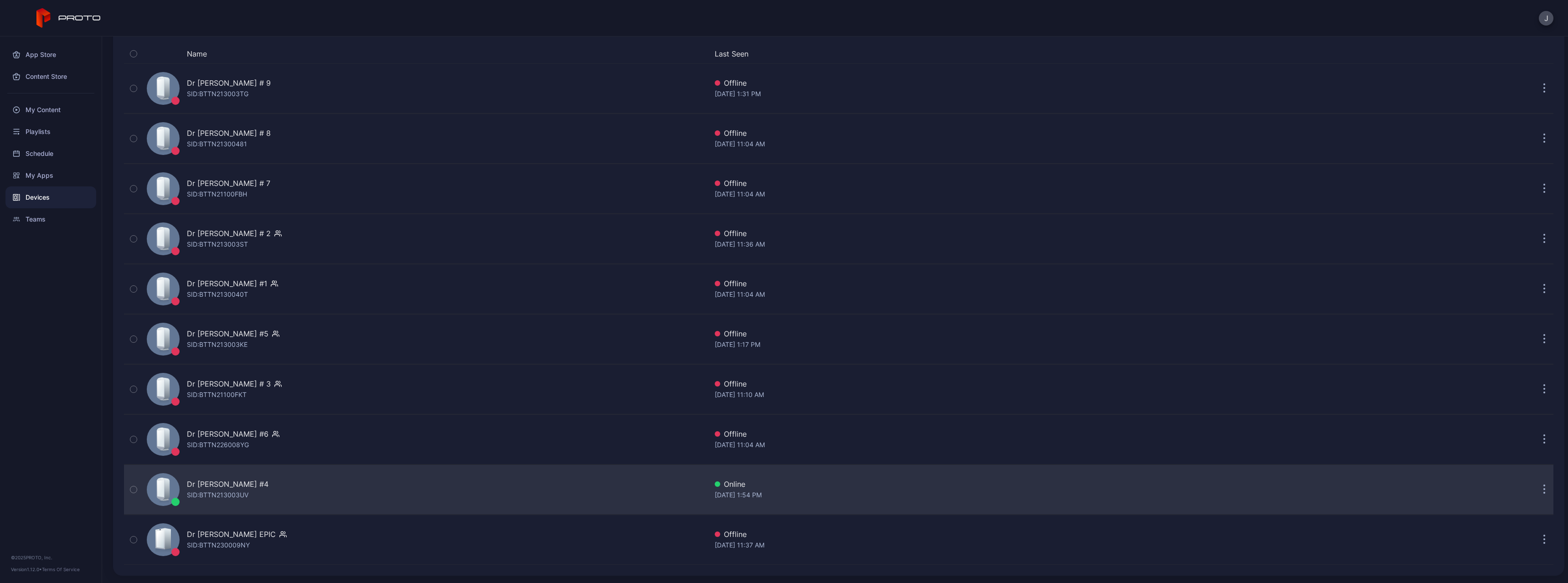
click at [220, 284] on div "SID: BTTN213003UV" at bounding box center [218, 495] width 62 height 11
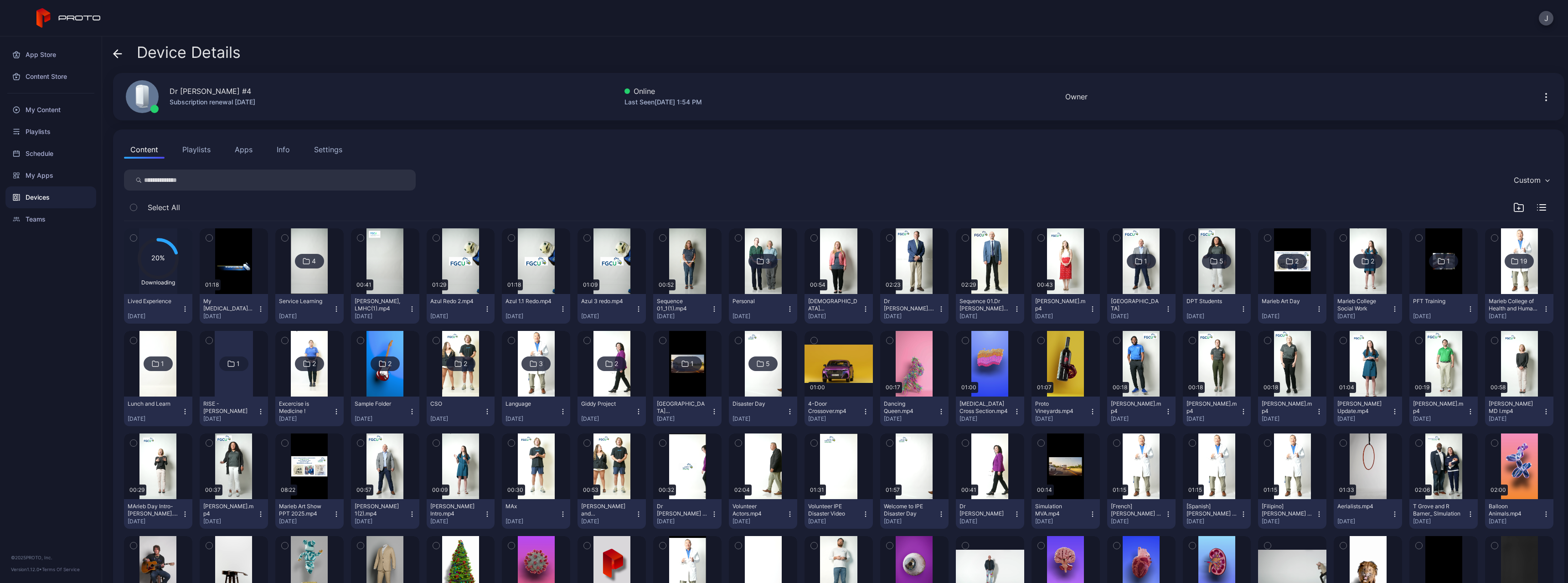
click at [123, 54] on div "Device Details" at bounding box center [176, 55] width 128 height 22
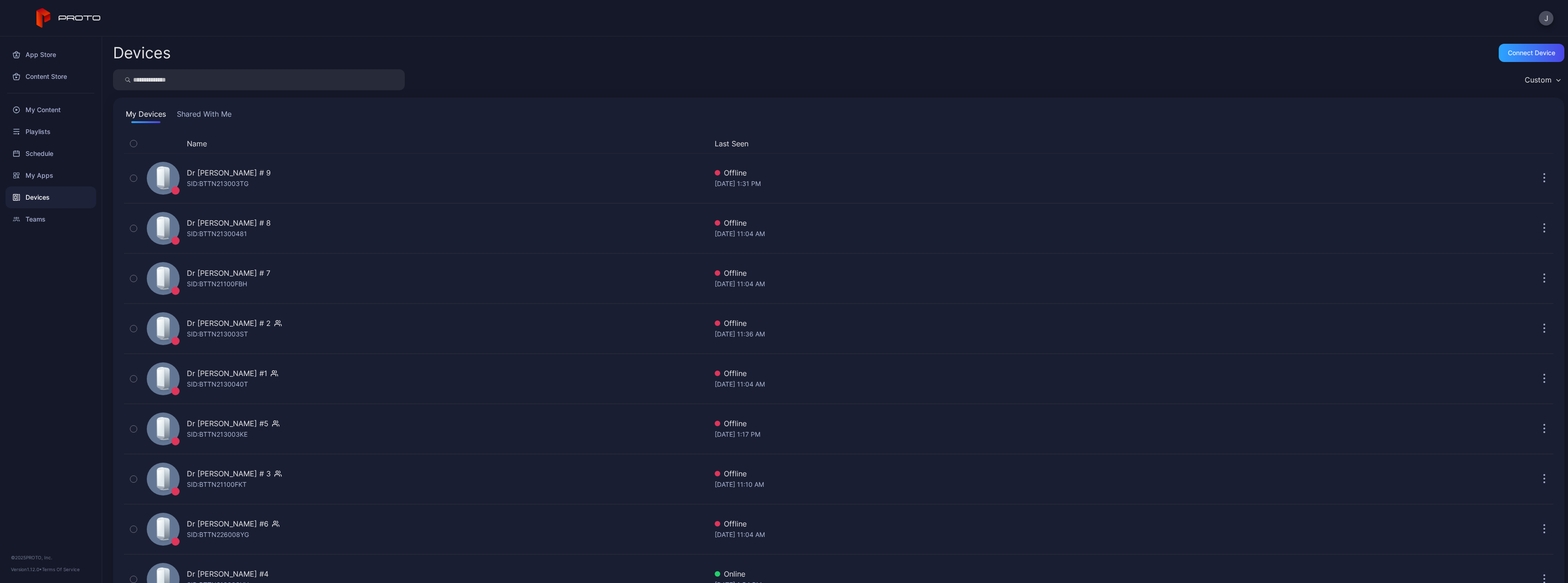
scroll to position [90, 0]
